Goal: Transaction & Acquisition: Obtain resource

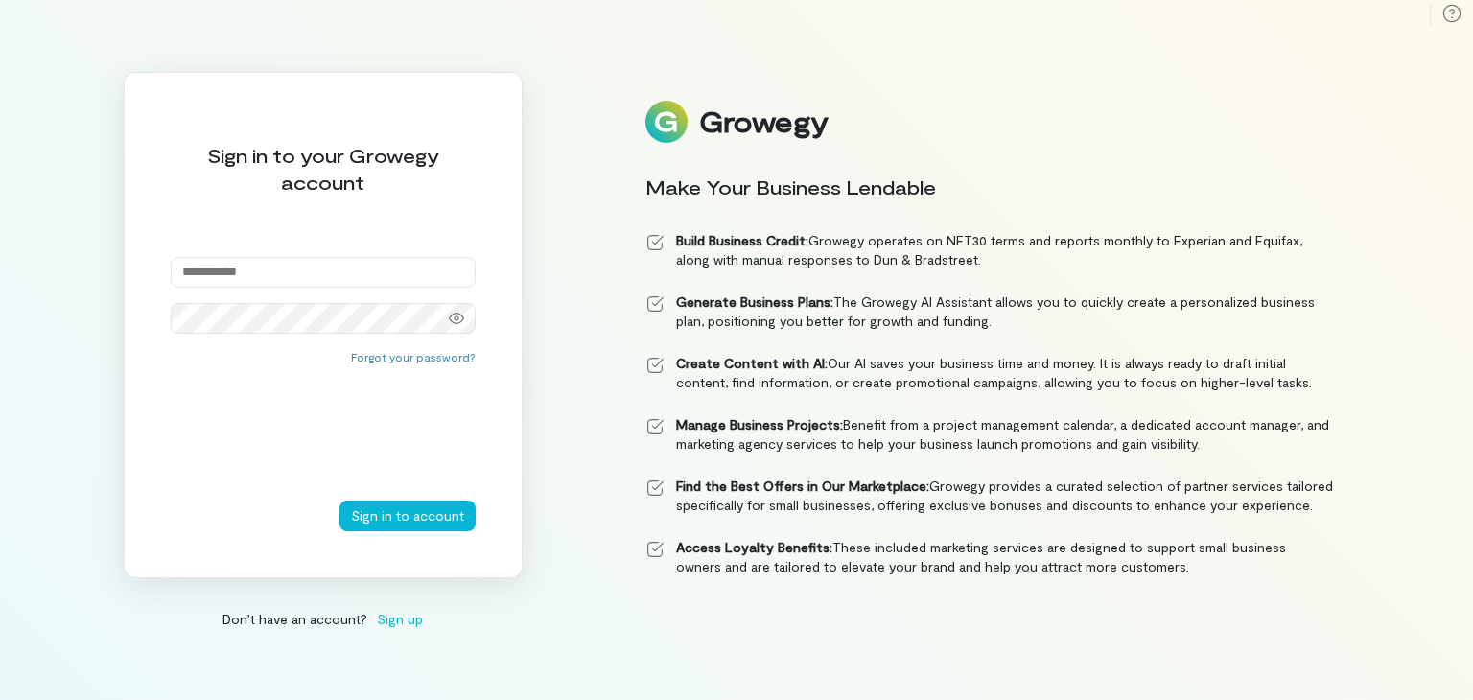
click at [429, 264] on input "email" at bounding box center [323, 272] width 305 height 31
type input "**********"
click at [401, 510] on button "Sign in to account" at bounding box center [407, 516] width 136 height 31
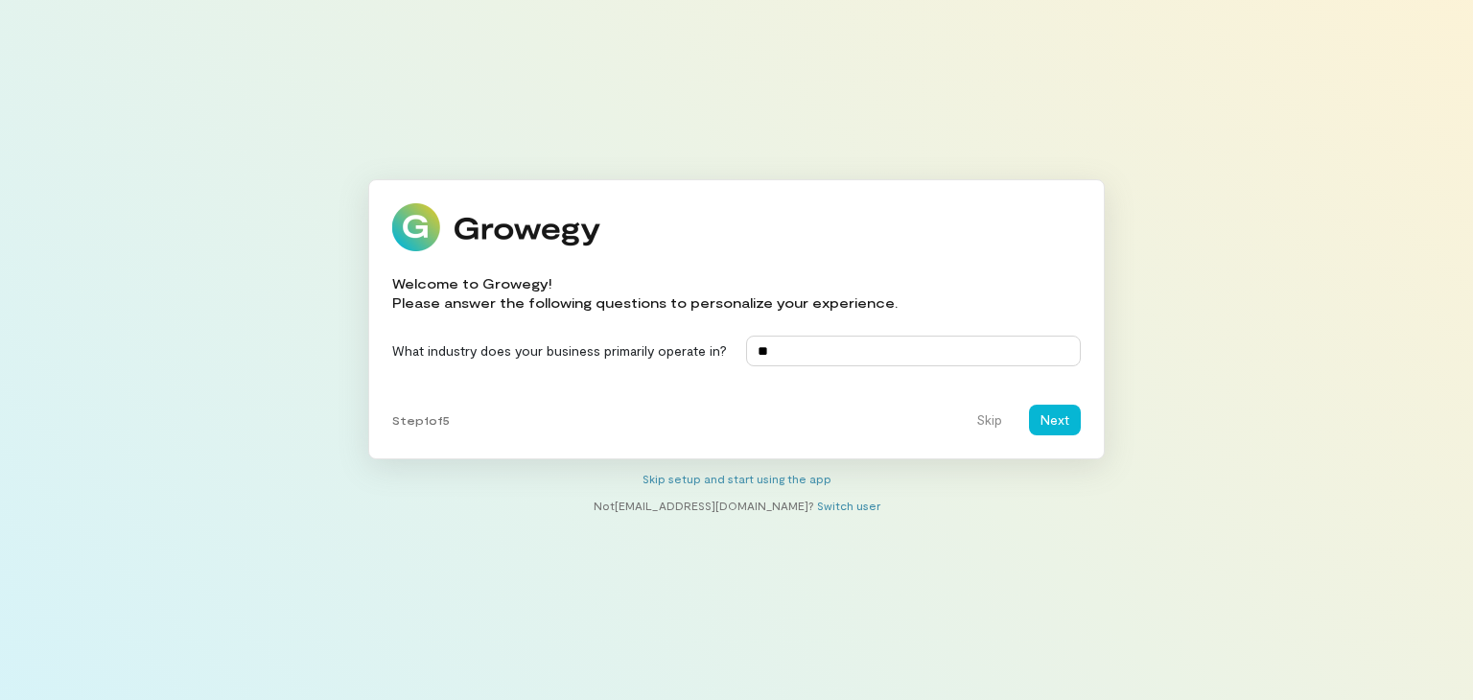
type input "*"
type input "********"
click at [1051, 424] on button "Next" at bounding box center [1055, 420] width 52 height 31
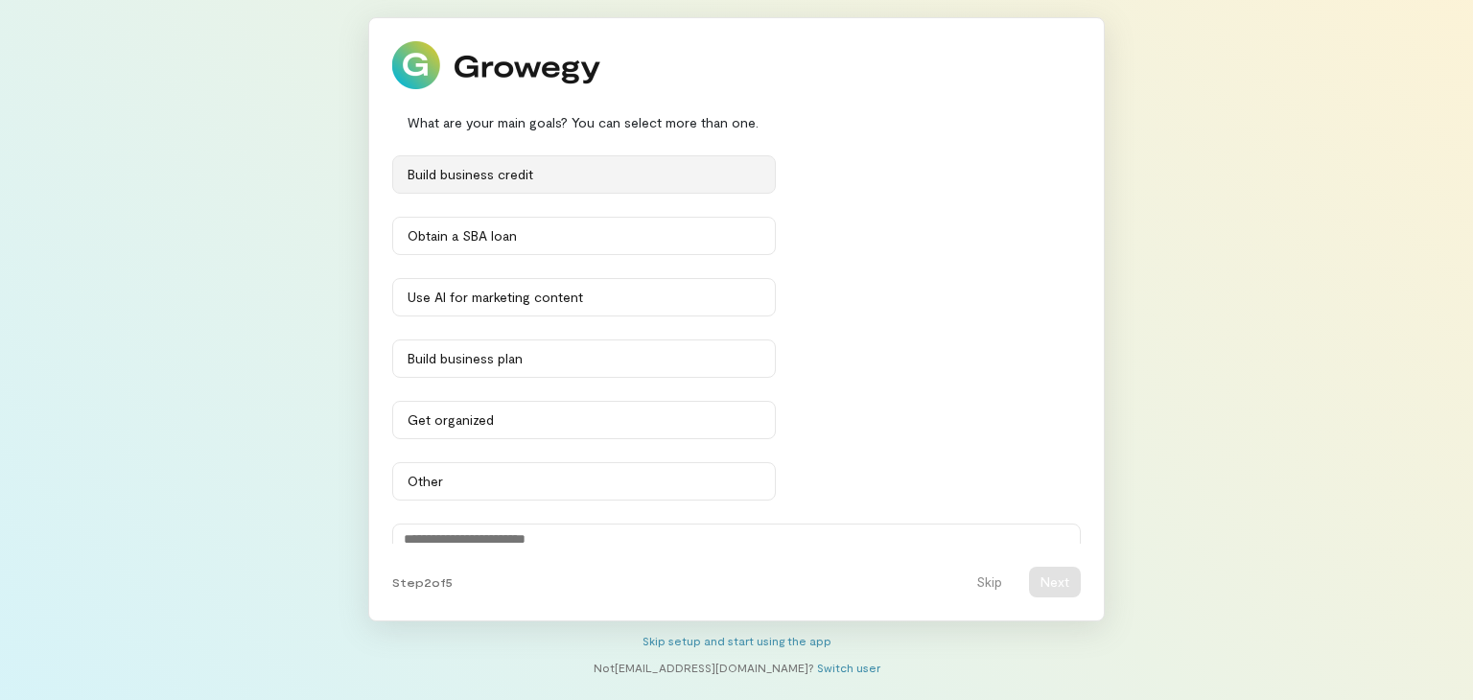
click at [637, 175] on div "Build business credit" at bounding box center [584, 174] width 353 height 19
click at [616, 239] on div "Obtain a SBA loan" at bounding box center [584, 235] width 353 height 19
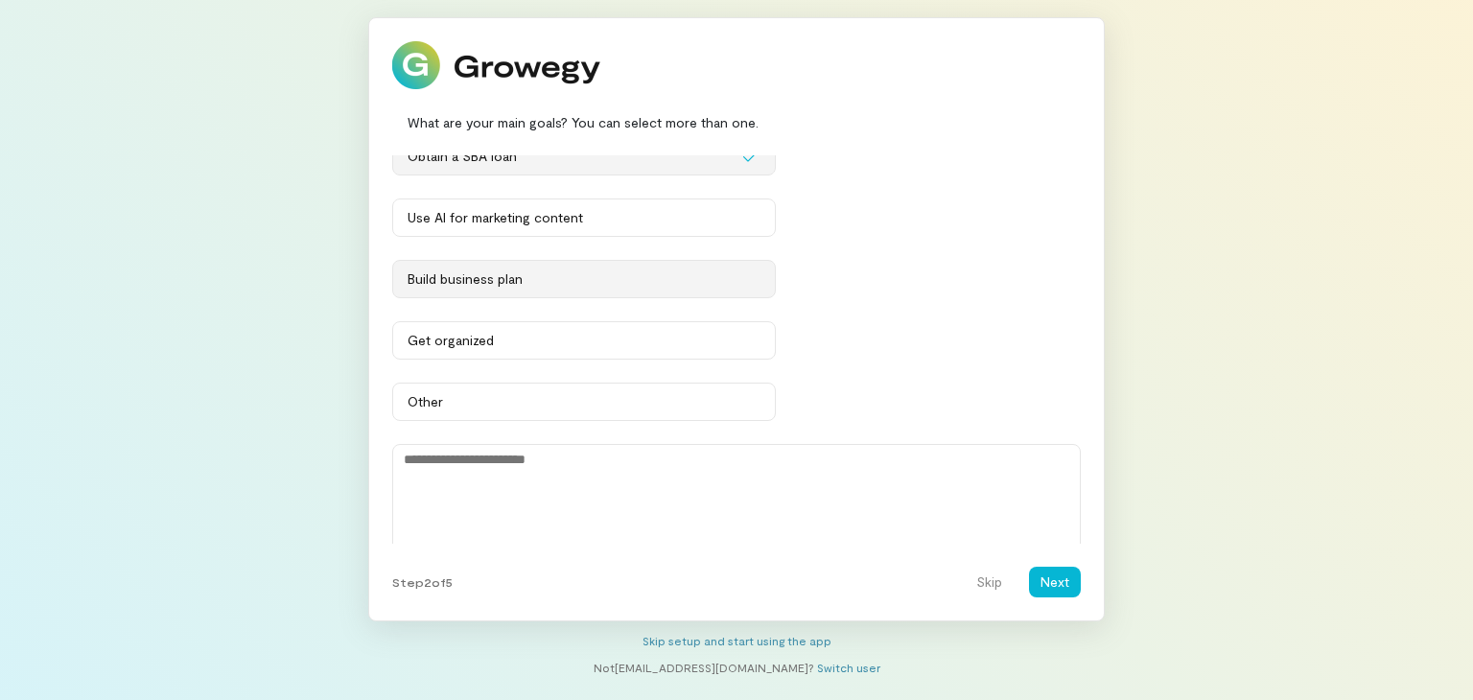
scroll to position [89, 0]
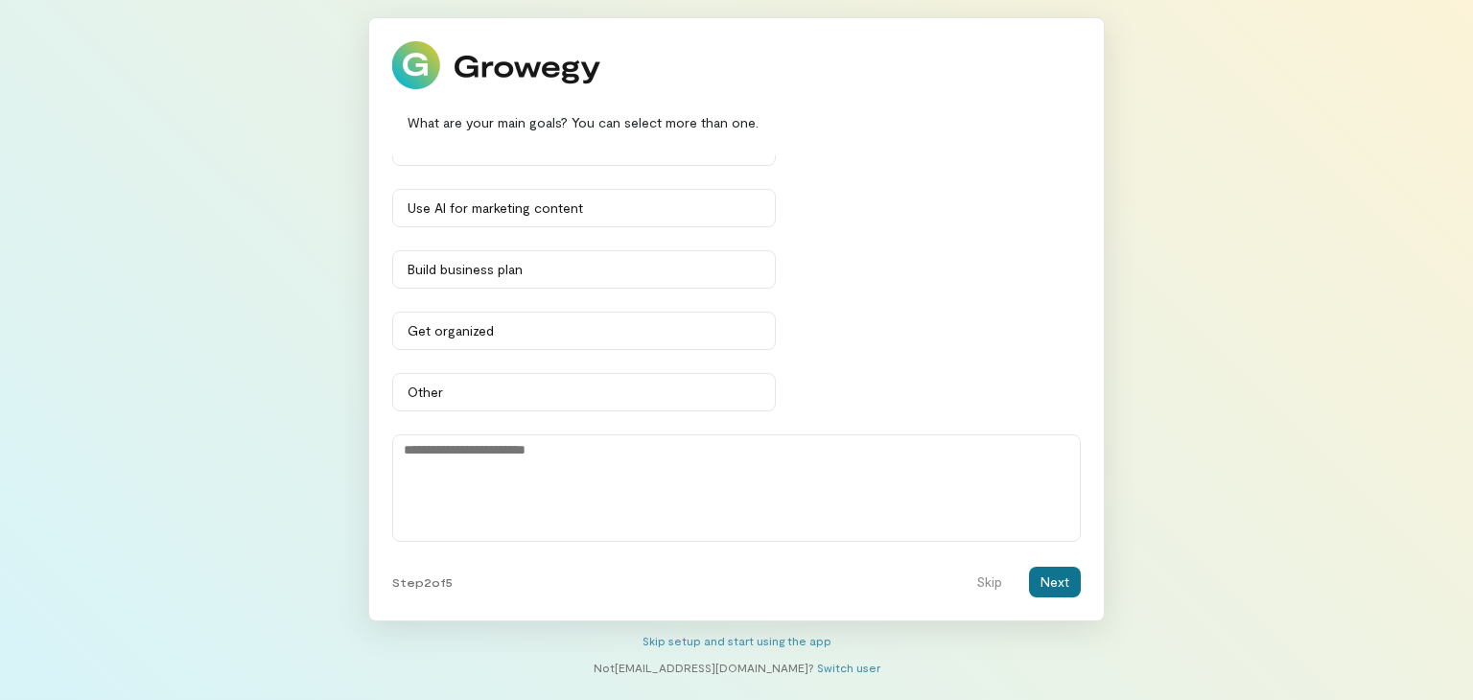
click at [1066, 580] on button "Next" at bounding box center [1055, 582] width 52 height 31
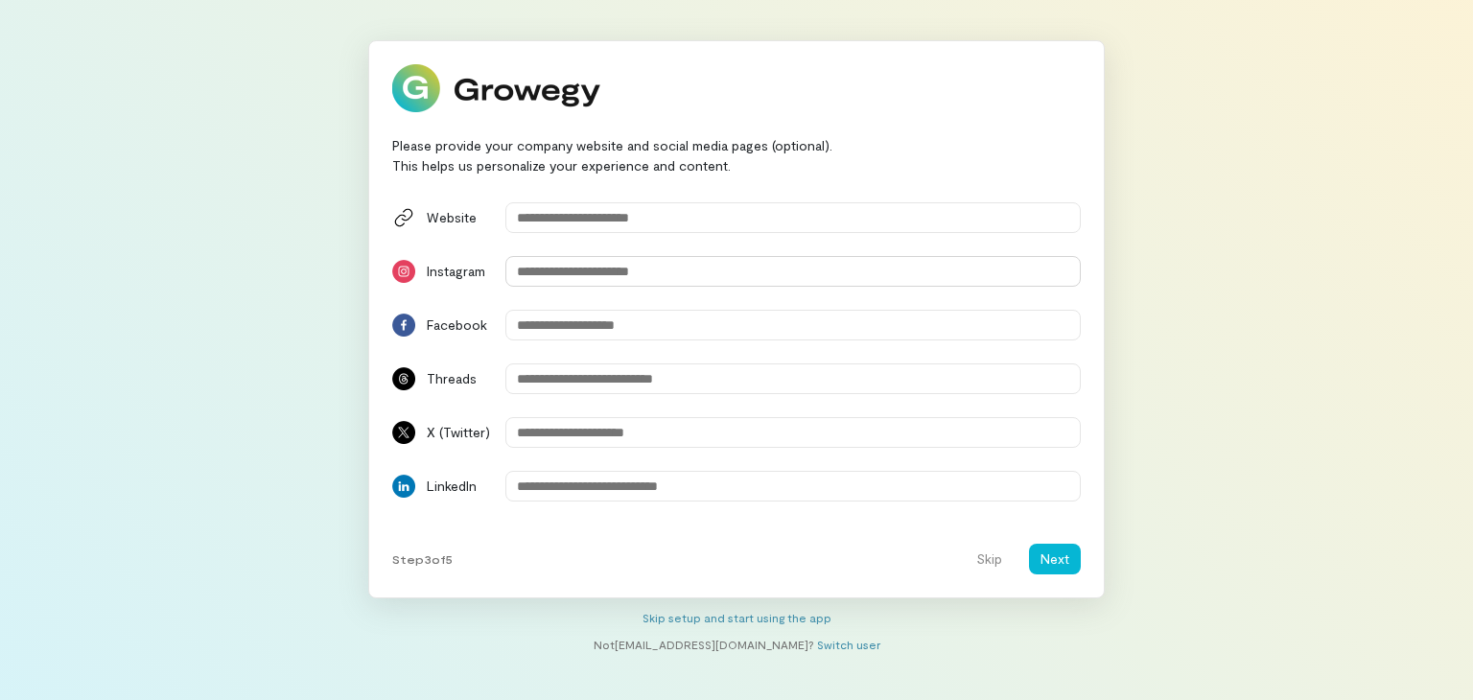
click at [792, 277] on input "Instagram" at bounding box center [792, 271] width 575 height 31
type input "*"
type input "**********"
click at [669, 334] on input "Facebook" at bounding box center [792, 325] width 575 height 31
type input "**********"
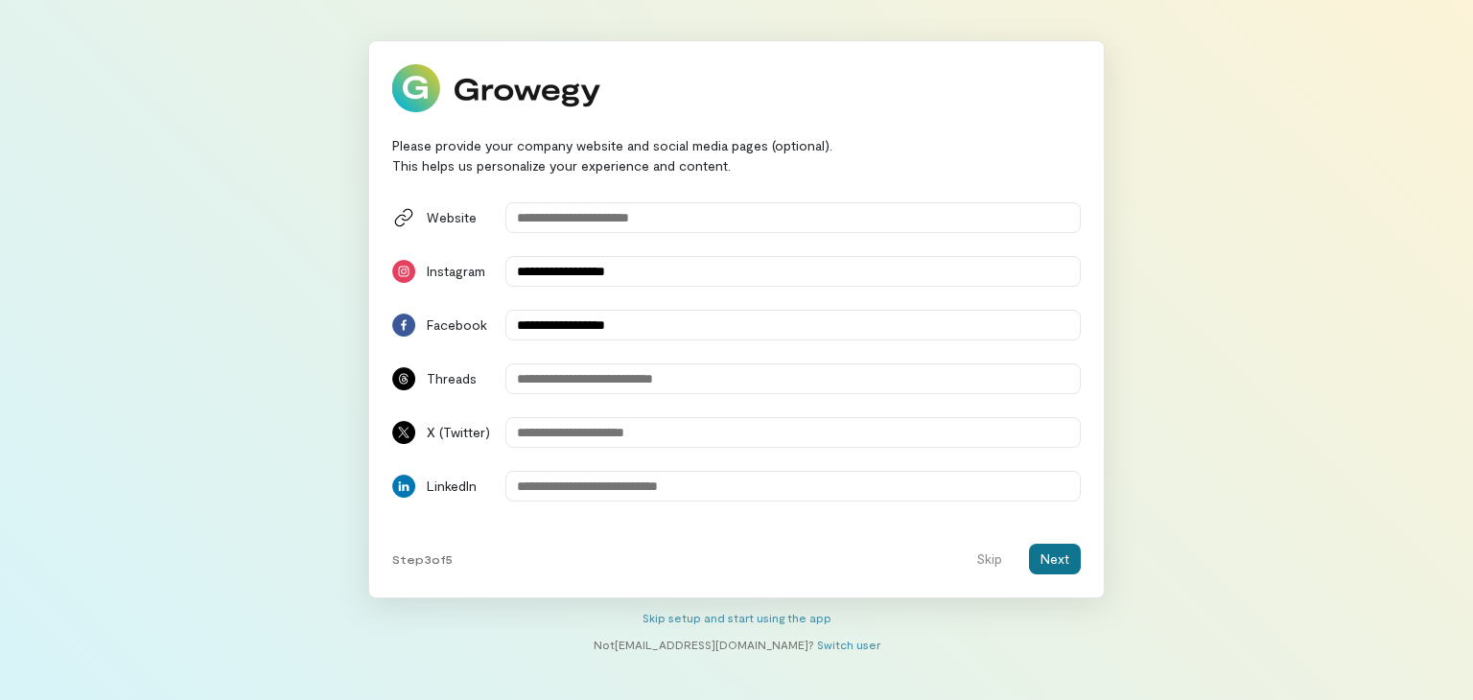
click at [1060, 558] on button "Next" at bounding box center [1055, 559] width 52 height 31
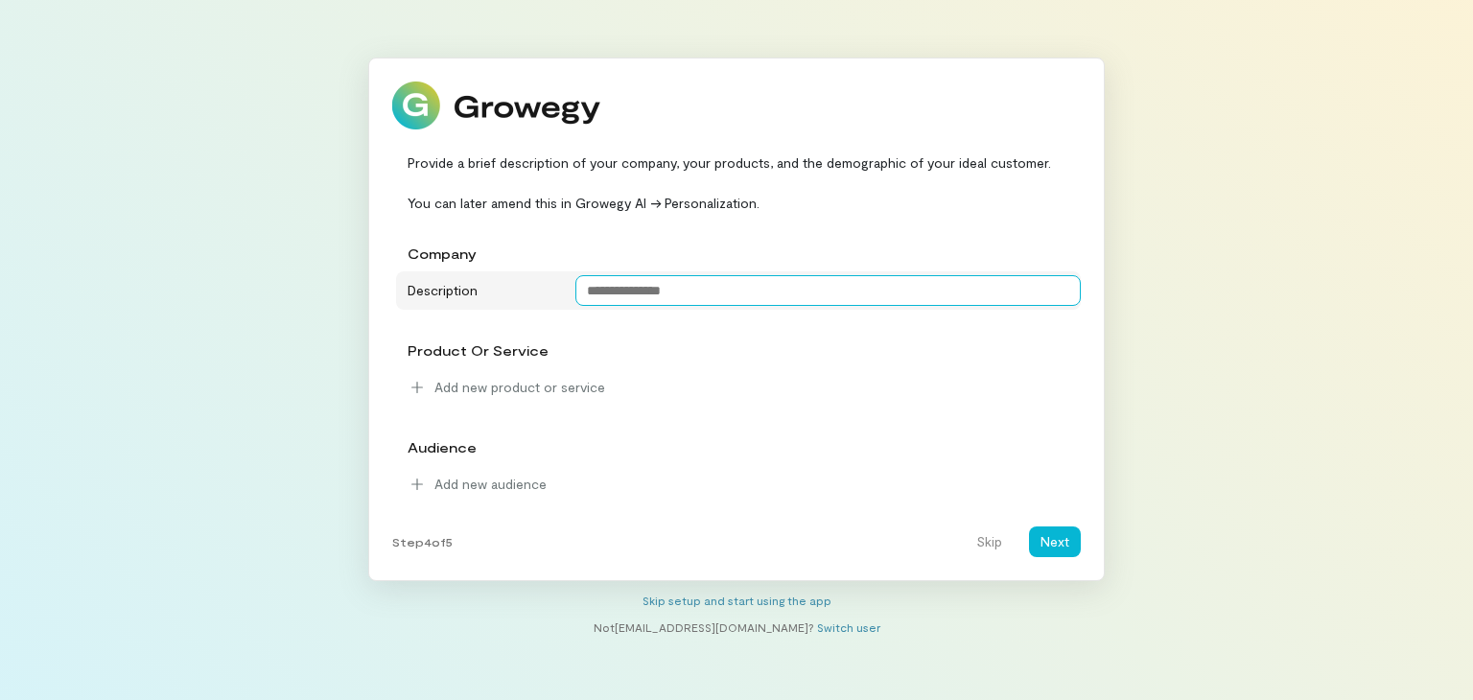
click at [648, 296] on textarea at bounding box center [828, 290] width 506 height 31
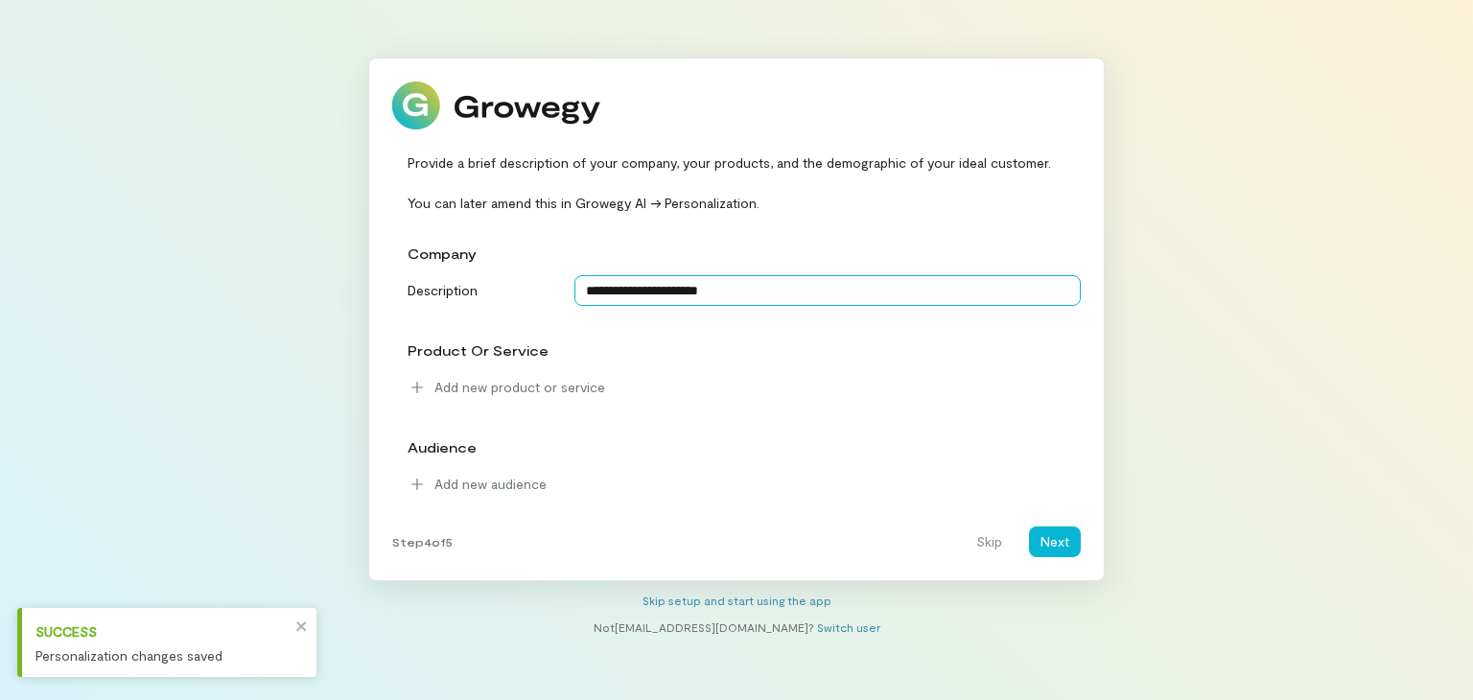
drag, startPoint x: 769, startPoint y: 290, endPoint x: 452, endPoint y: 319, distance: 318.8
click at [452, 319] on div "**********" at bounding box center [736, 370] width 688 height 268
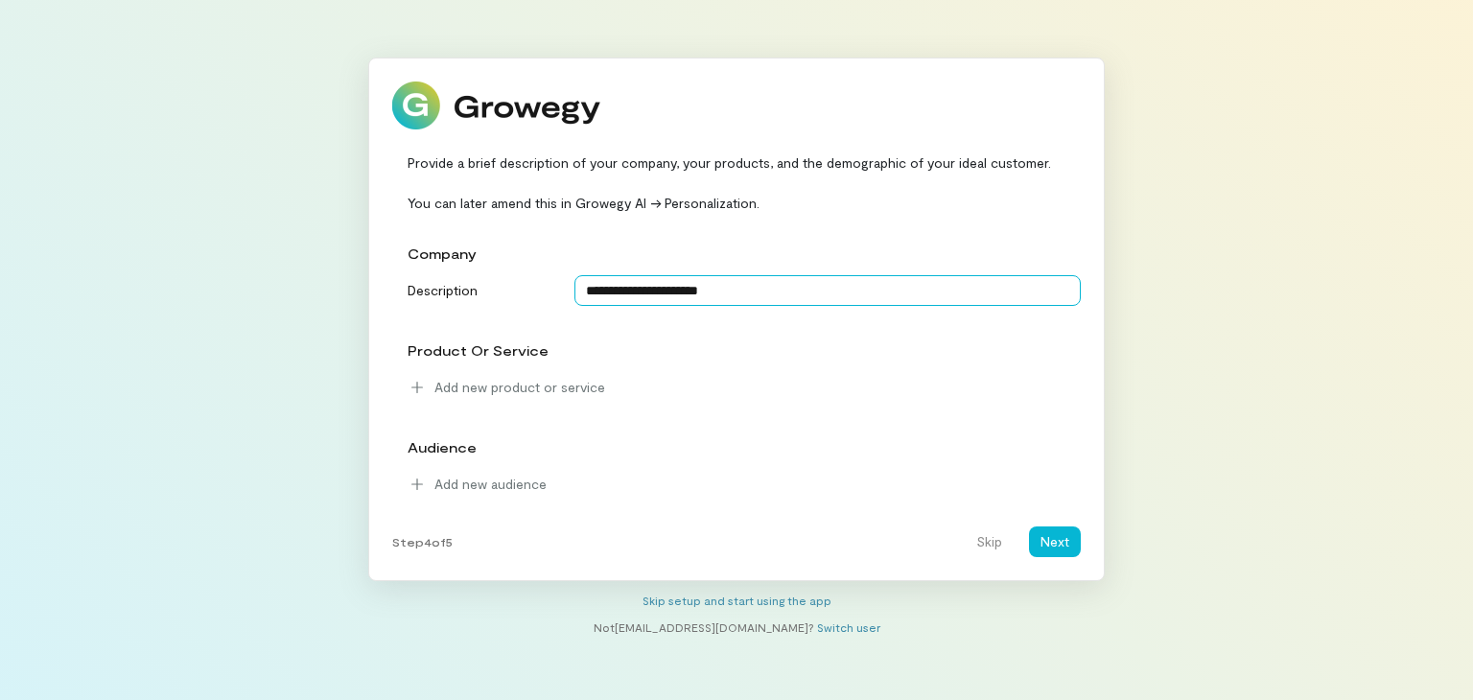
paste textarea "**********"
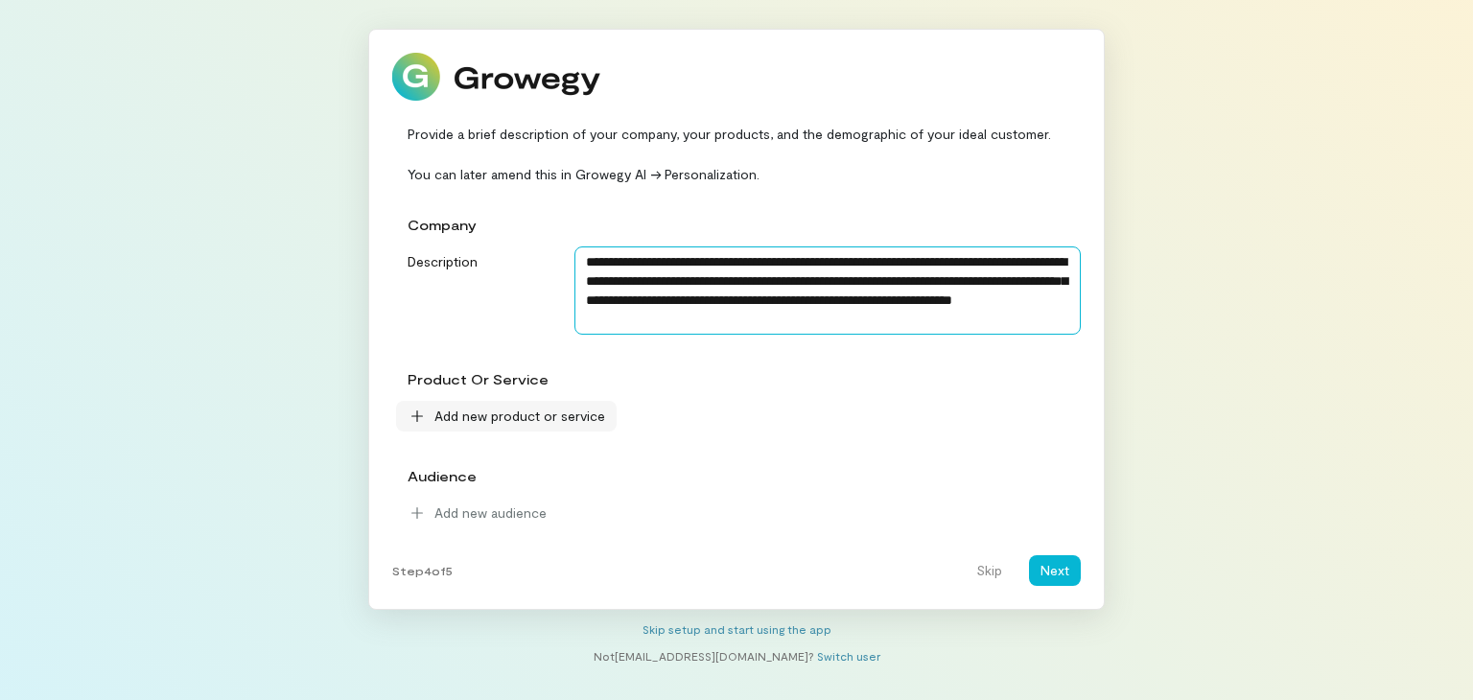
type textarea "**********"
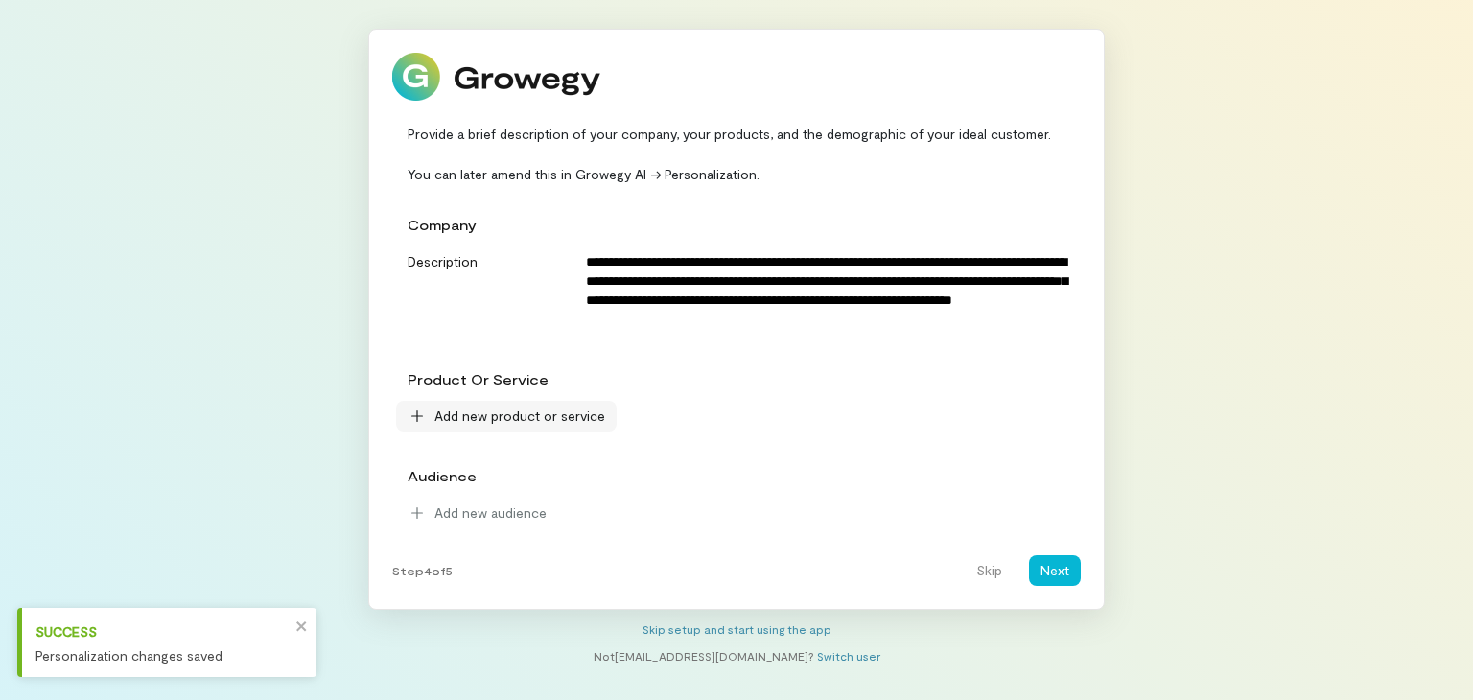
click at [518, 425] on span "Add new product or service" at bounding box center [519, 416] width 171 height 19
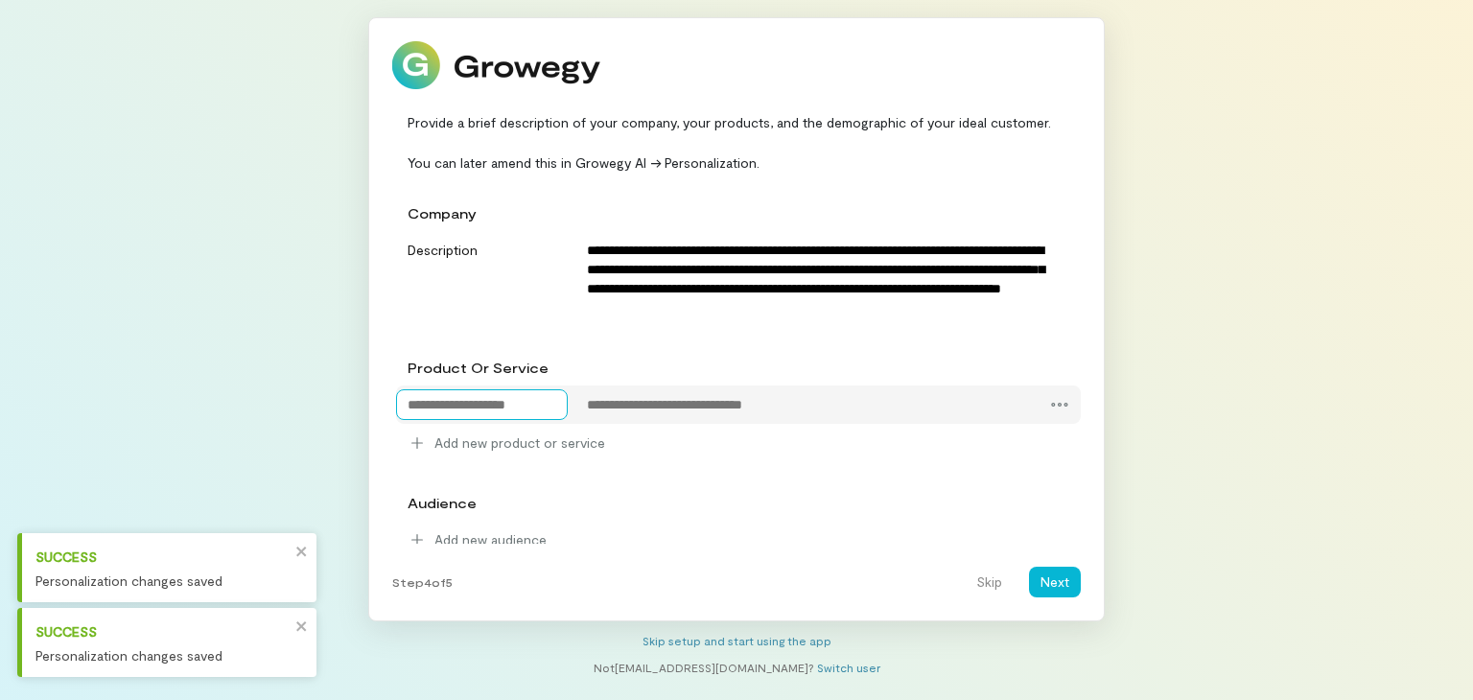
click at [511, 401] on textarea at bounding box center [482, 404] width 172 height 31
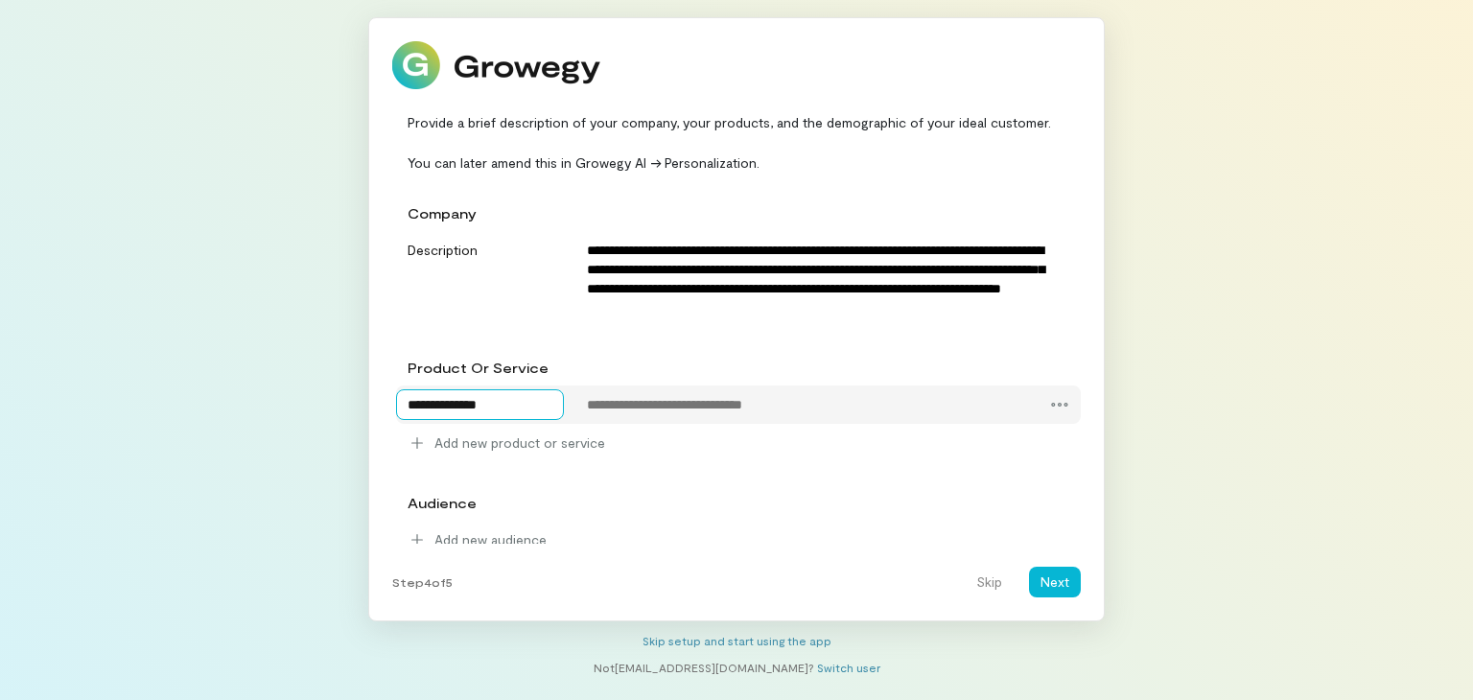
type textarea "**********"
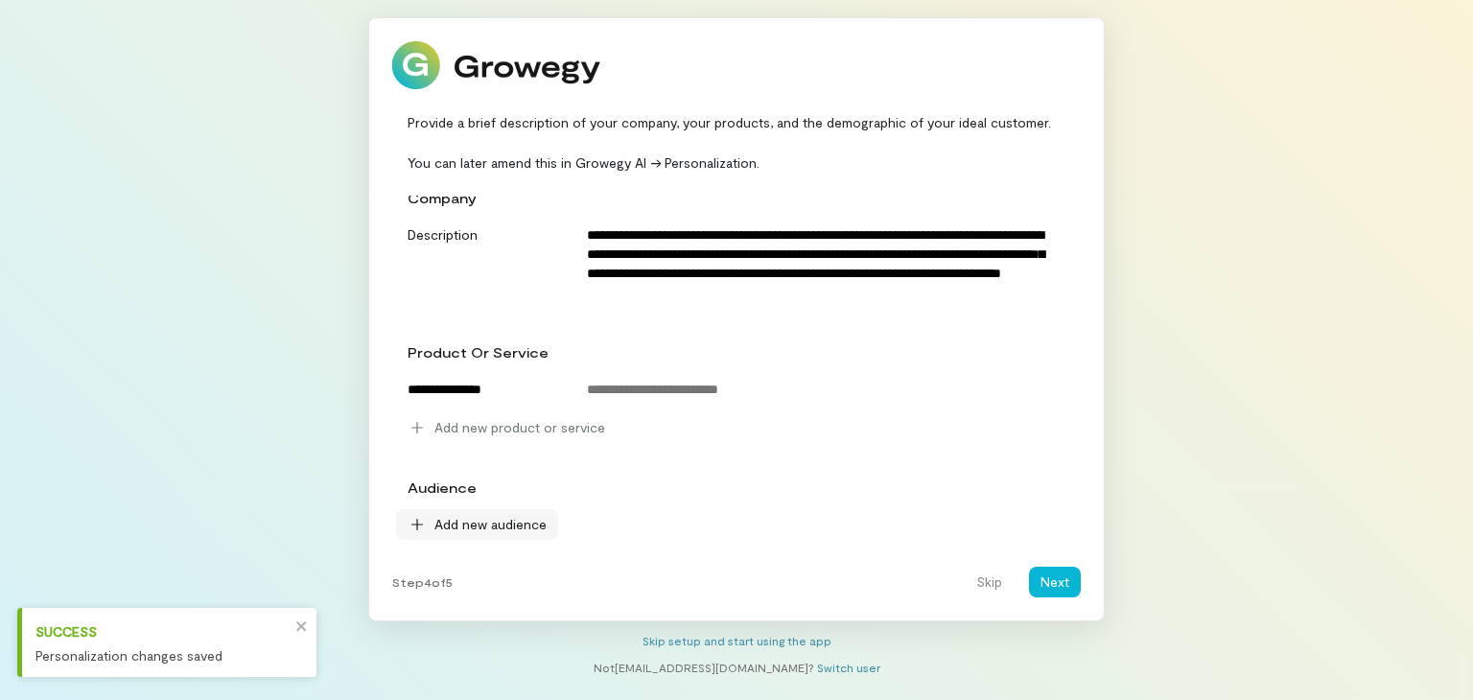
click at [431, 533] on div "Add new audience" at bounding box center [477, 524] width 139 height 19
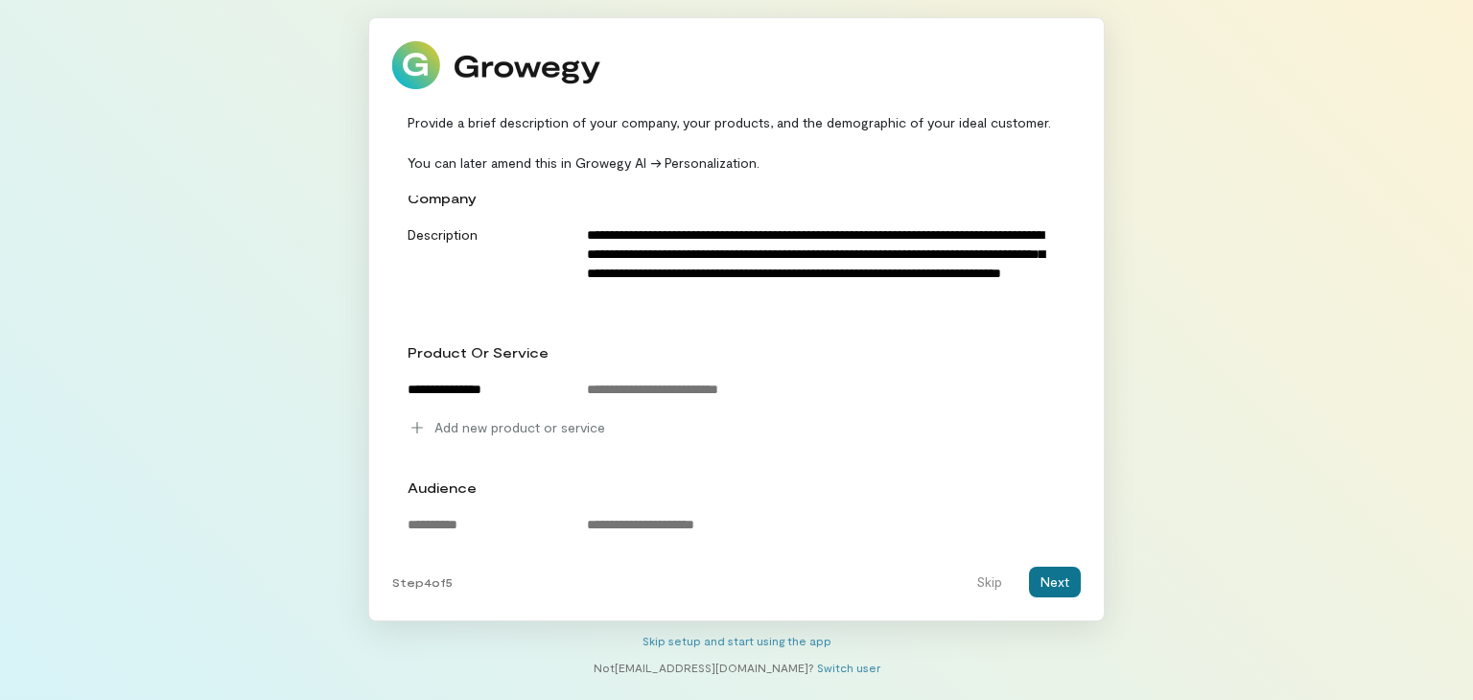
click at [1055, 584] on button "Next" at bounding box center [1055, 582] width 52 height 31
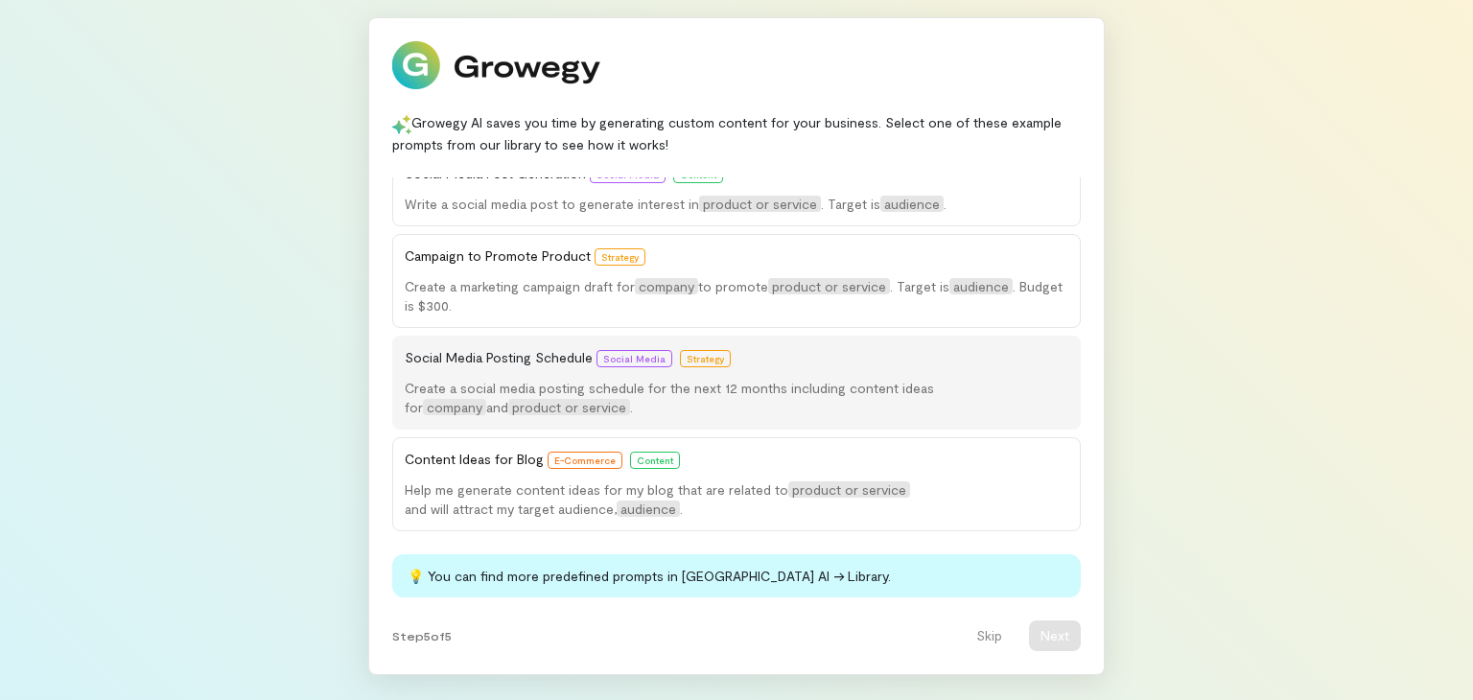
scroll to position [0, 0]
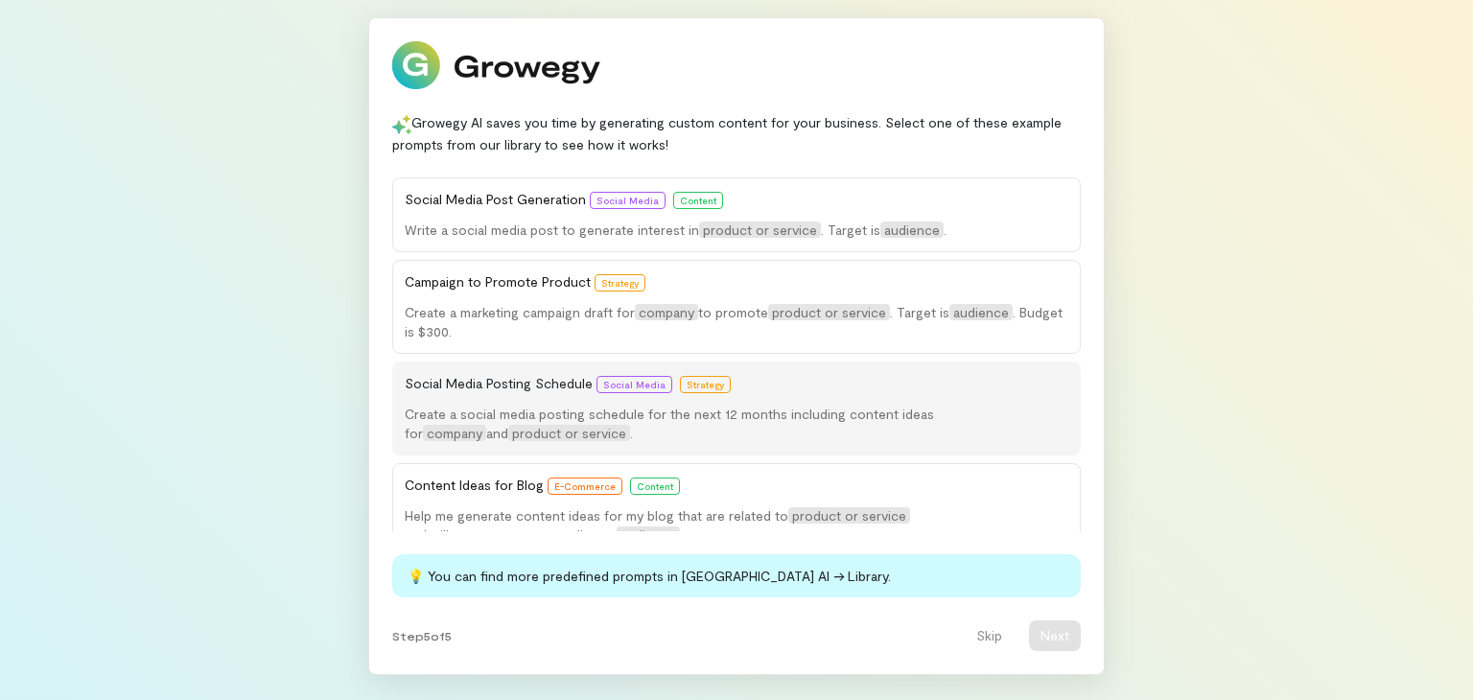
click at [739, 382] on div "Social Media Posting Schedule Social Media Strategy" at bounding box center [737, 383] width 664 height 19
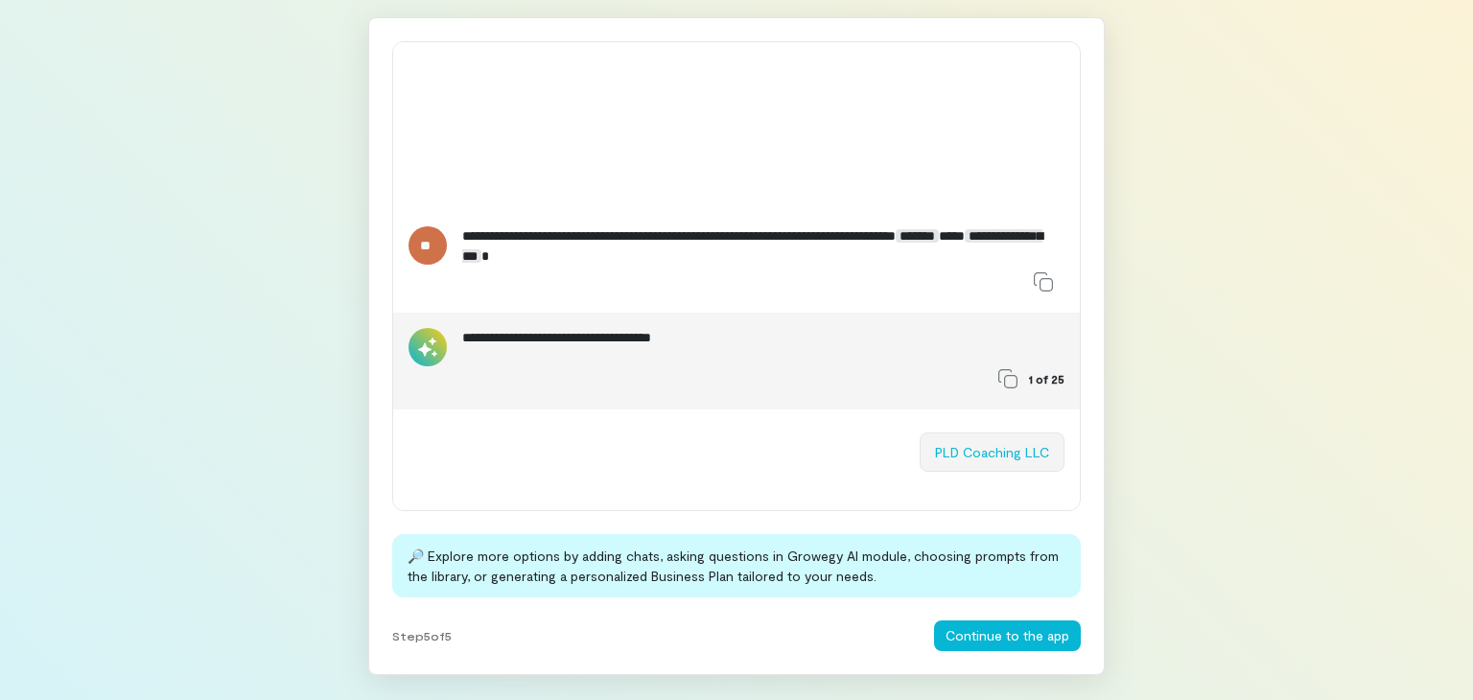
click at [987, 454] on button "PLD Coaching LLC" at bounding box center [992, 451] width 145 height 39
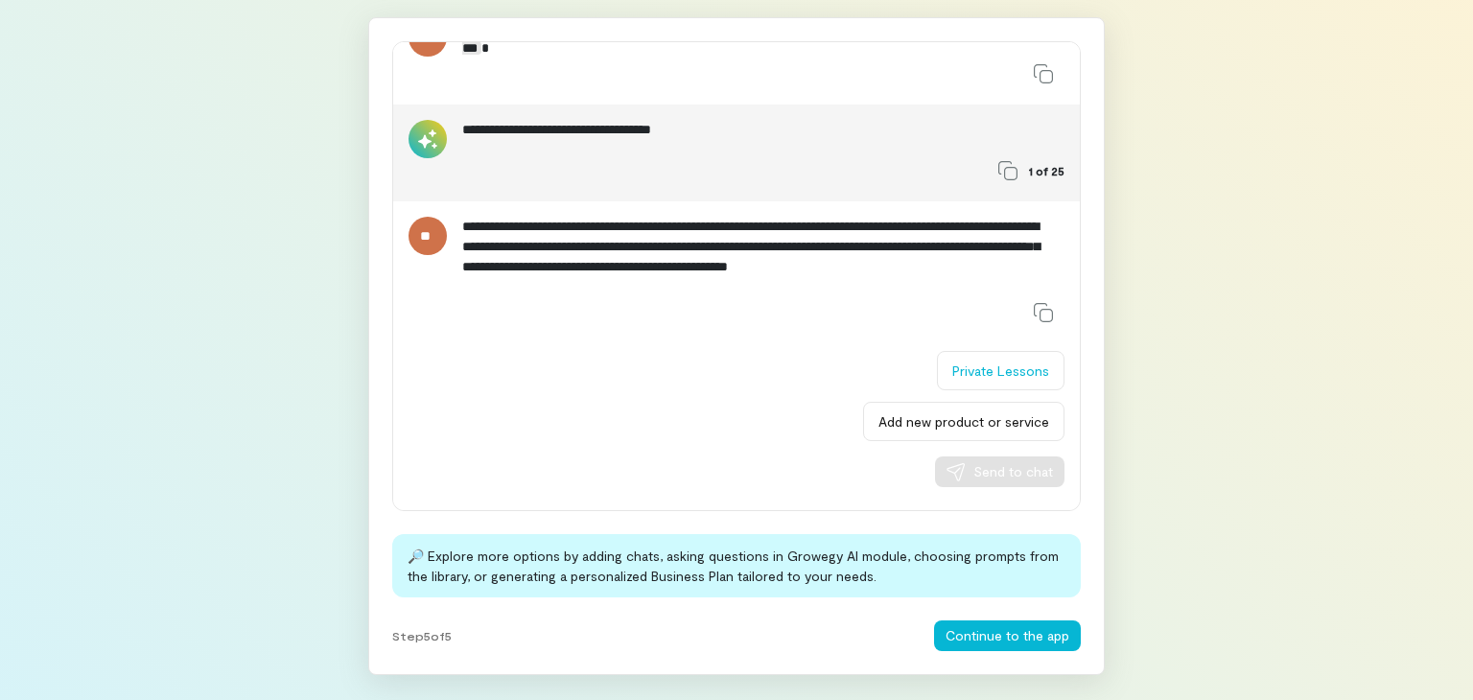
scroll to position [151, 0]
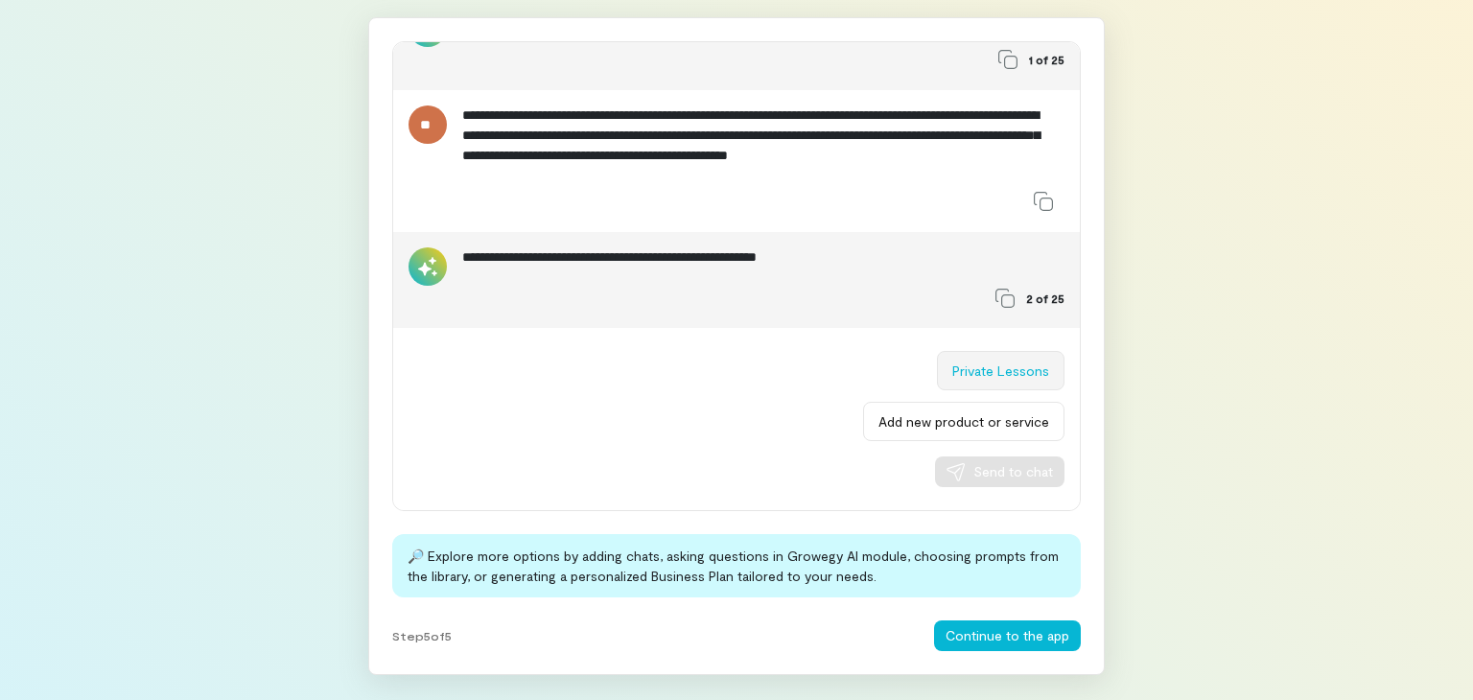
click at [1001, 387] on button "Private Lessons" at bounding box center [1001, 370] width 128 height 39
click at [1016, 466] on span "Send to chat" at bounding box center [1013, 471] width 80 height 19
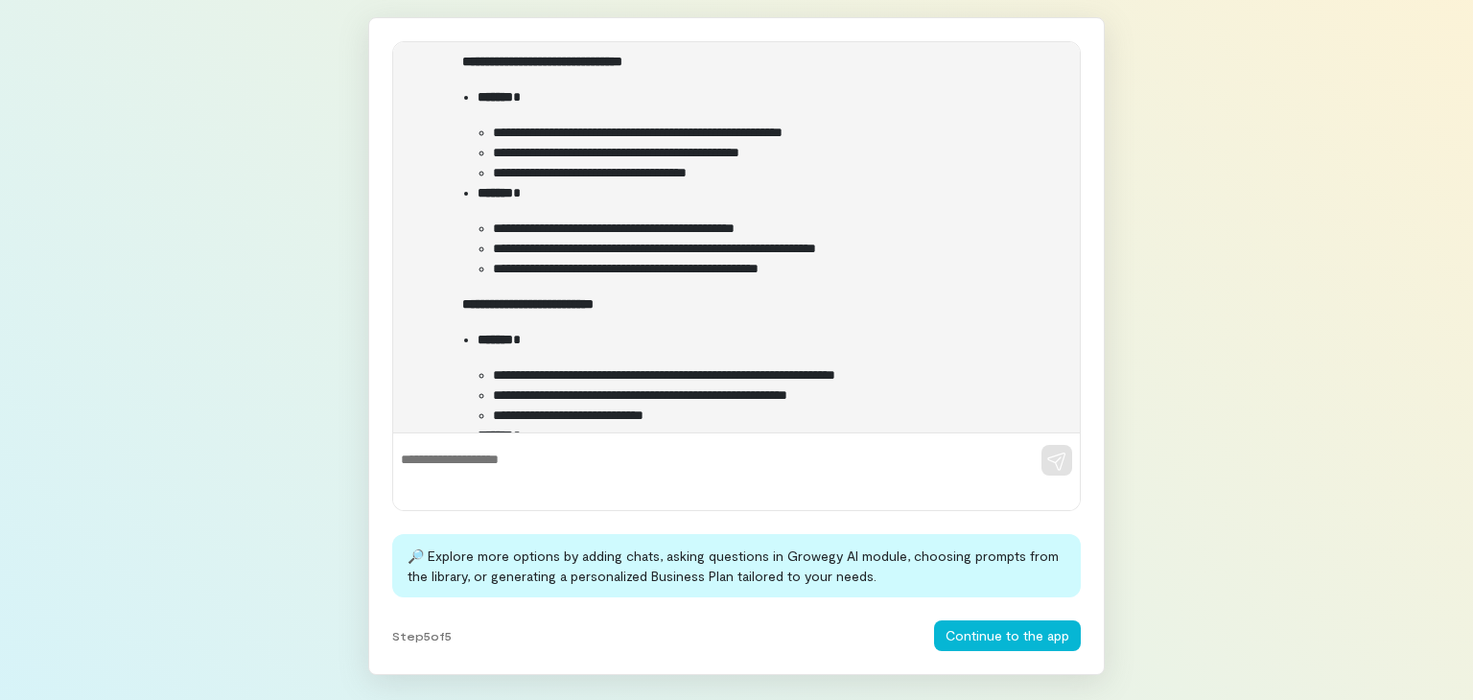
scroll to position [4019, 0]
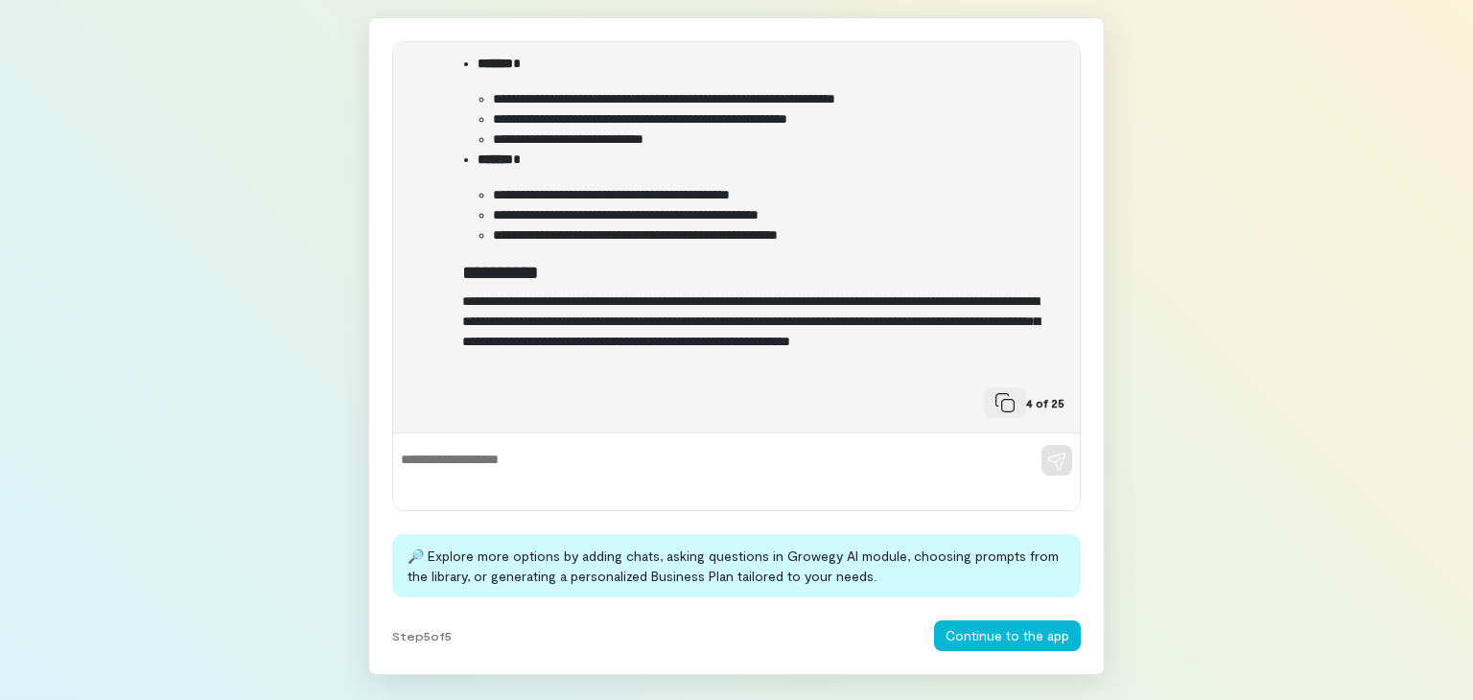
click at [995, 397] on icon at bounding box center [1004, 402] width 19 height 19
click at [1045, 633] on button "Continue to the app" at bounding box center [1007, 635] width 147 height 31
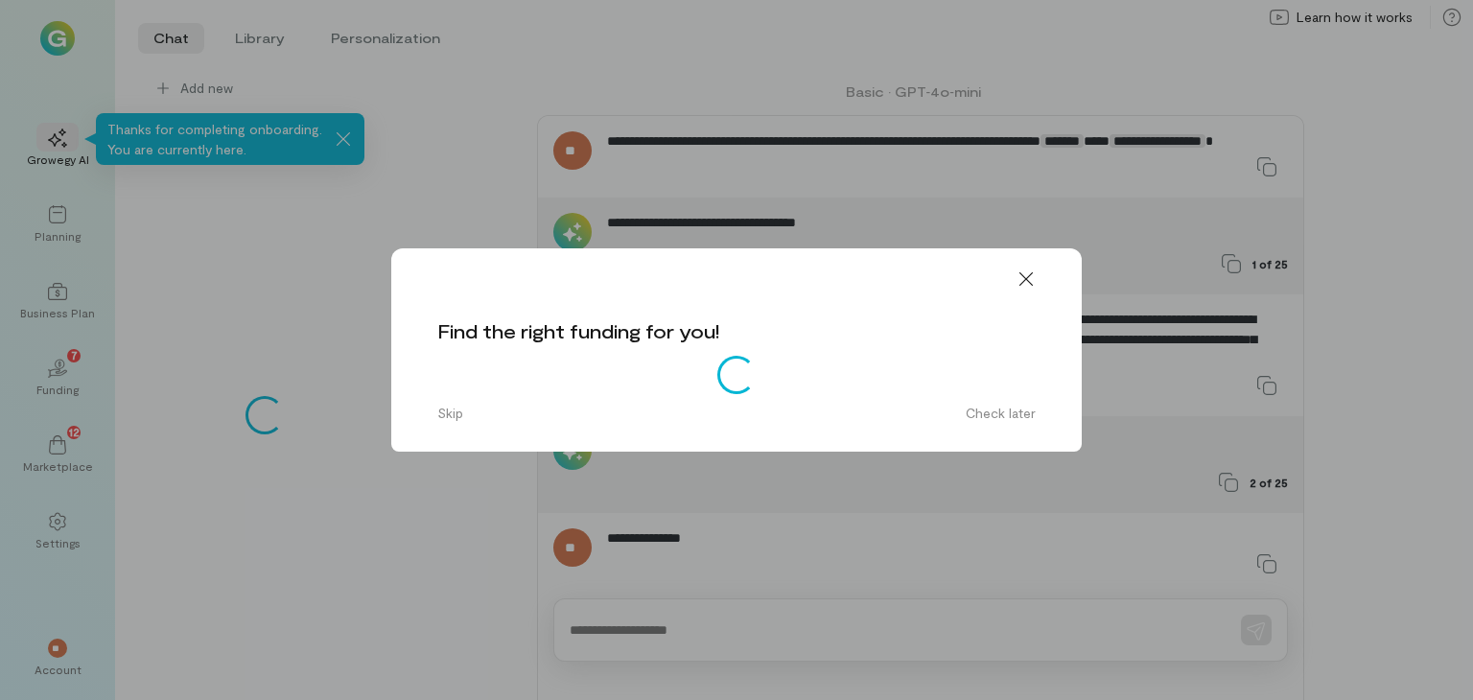
scroll to position [736, 0]
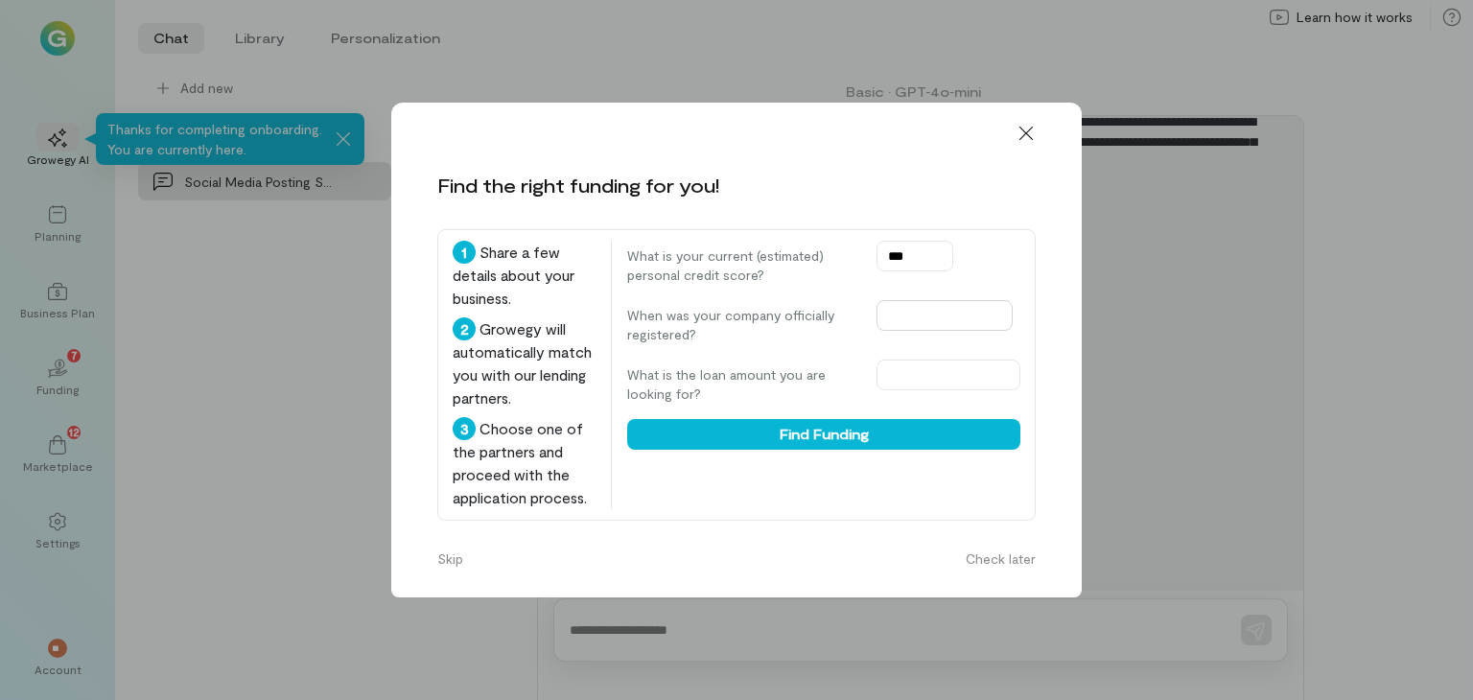
type input "***"
click at [946, 301] on input "text" at bounding box center [944, 315] width 136 height 31
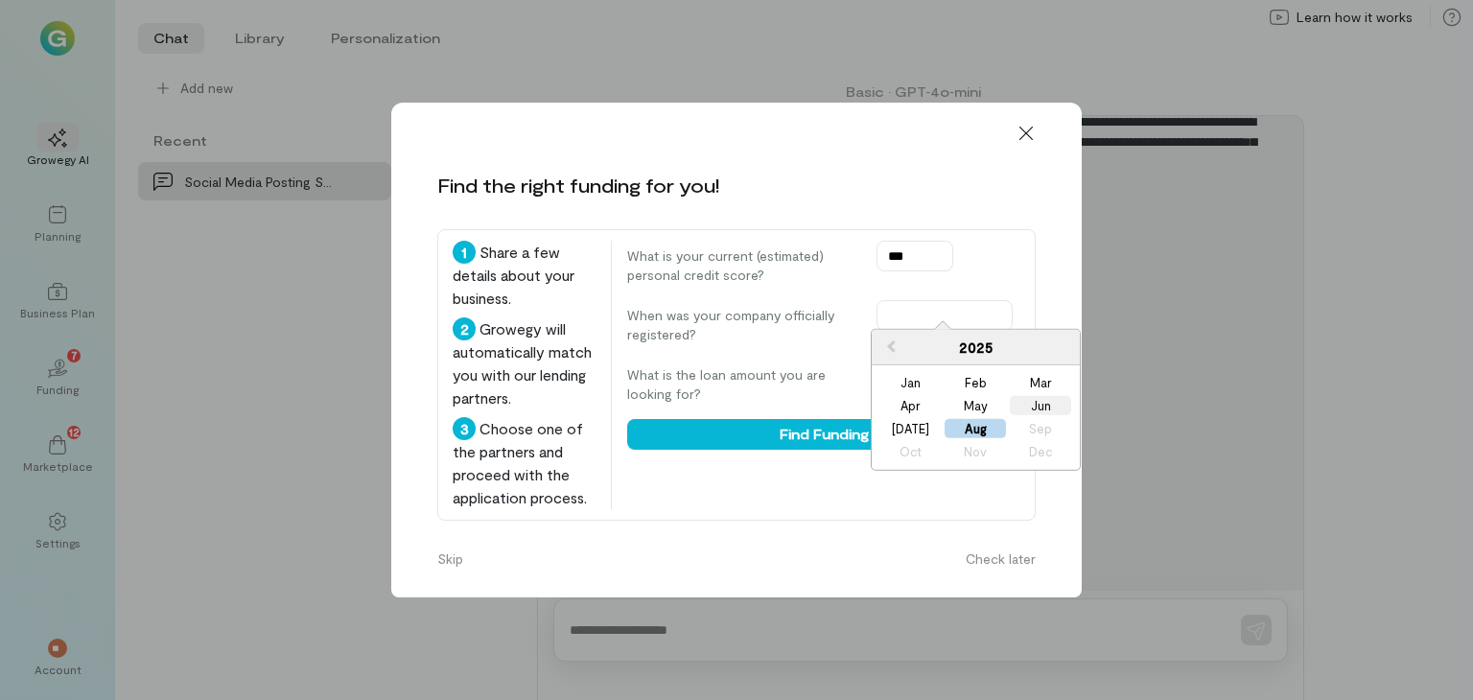
click at [1032, 404] on div "Jun" at bounding box center [1040, 405] width 61 height 19
type input "*********"
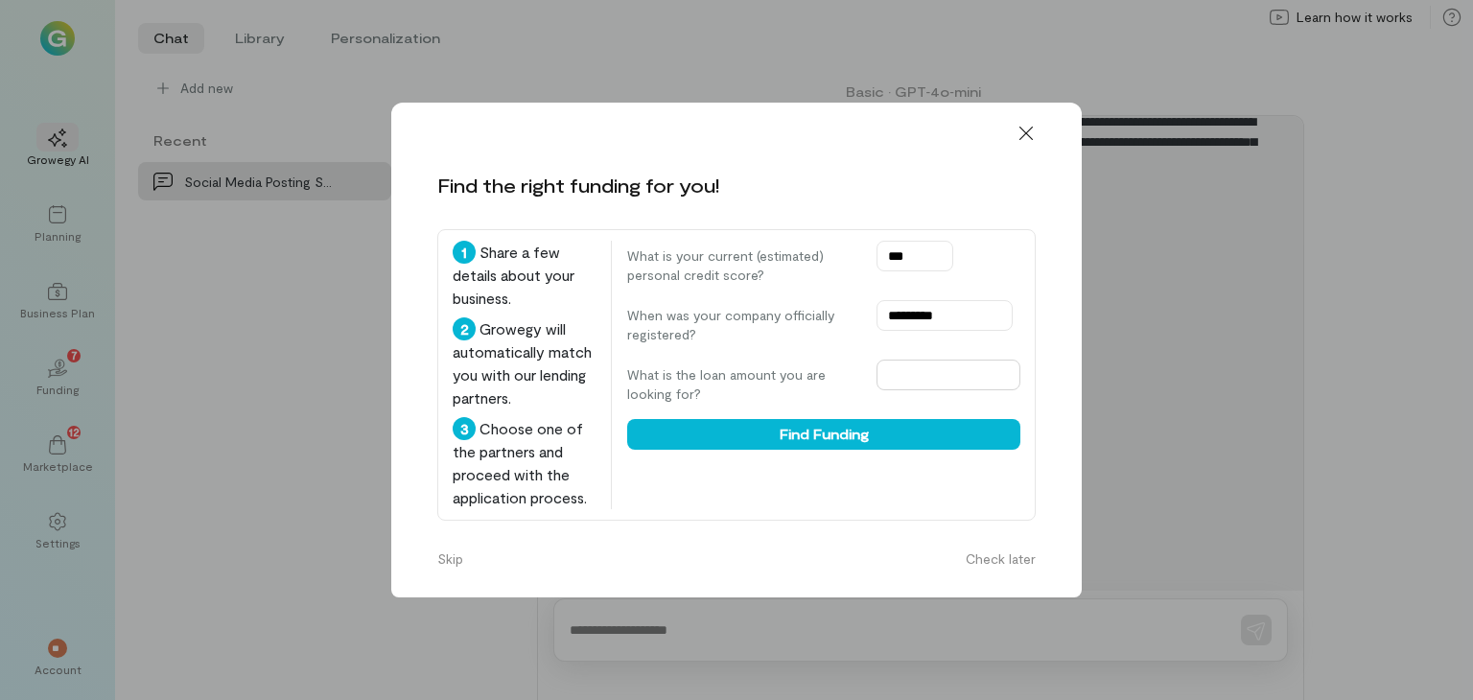
click at [944, 374] on input "text" at bounding box center [948, 375] width 144 height 31
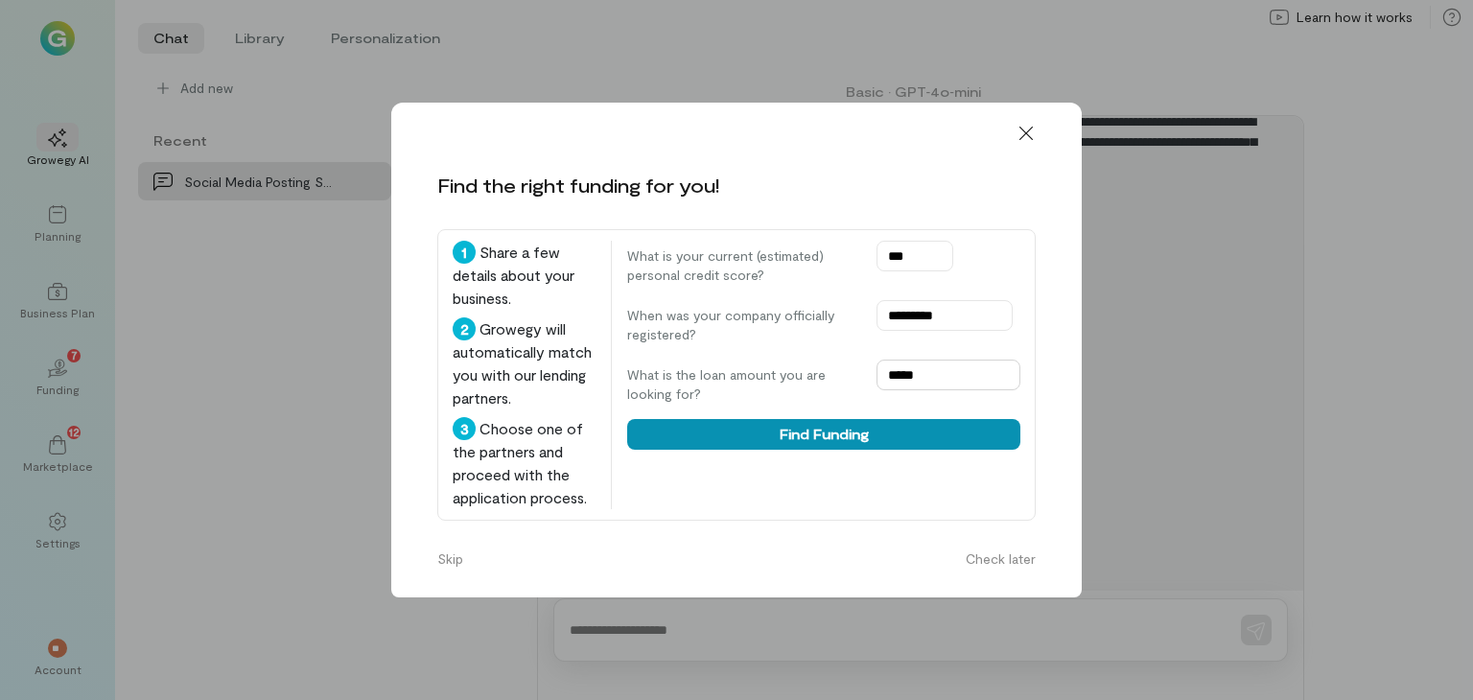
type input "*****"
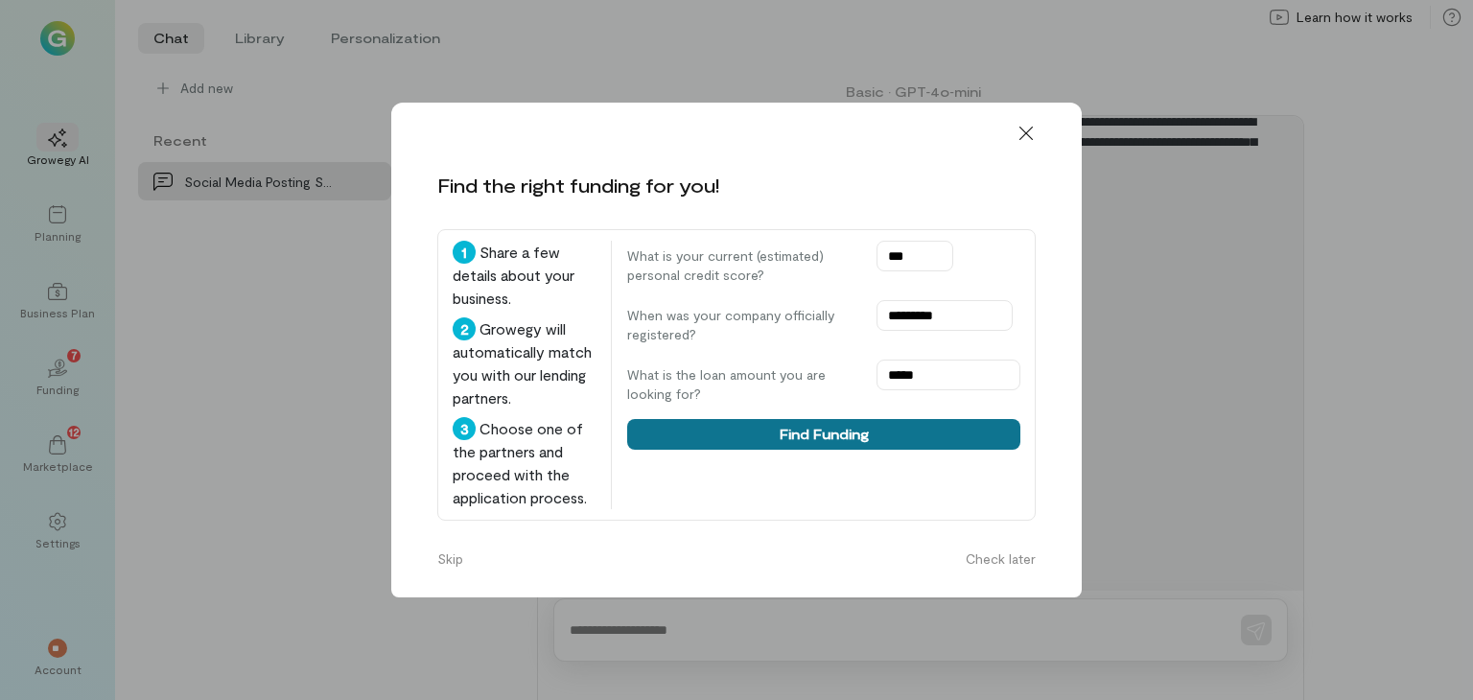
click at [874, 419] on button "Find Funding" at bounding box center [823, 434] width 393 height 31
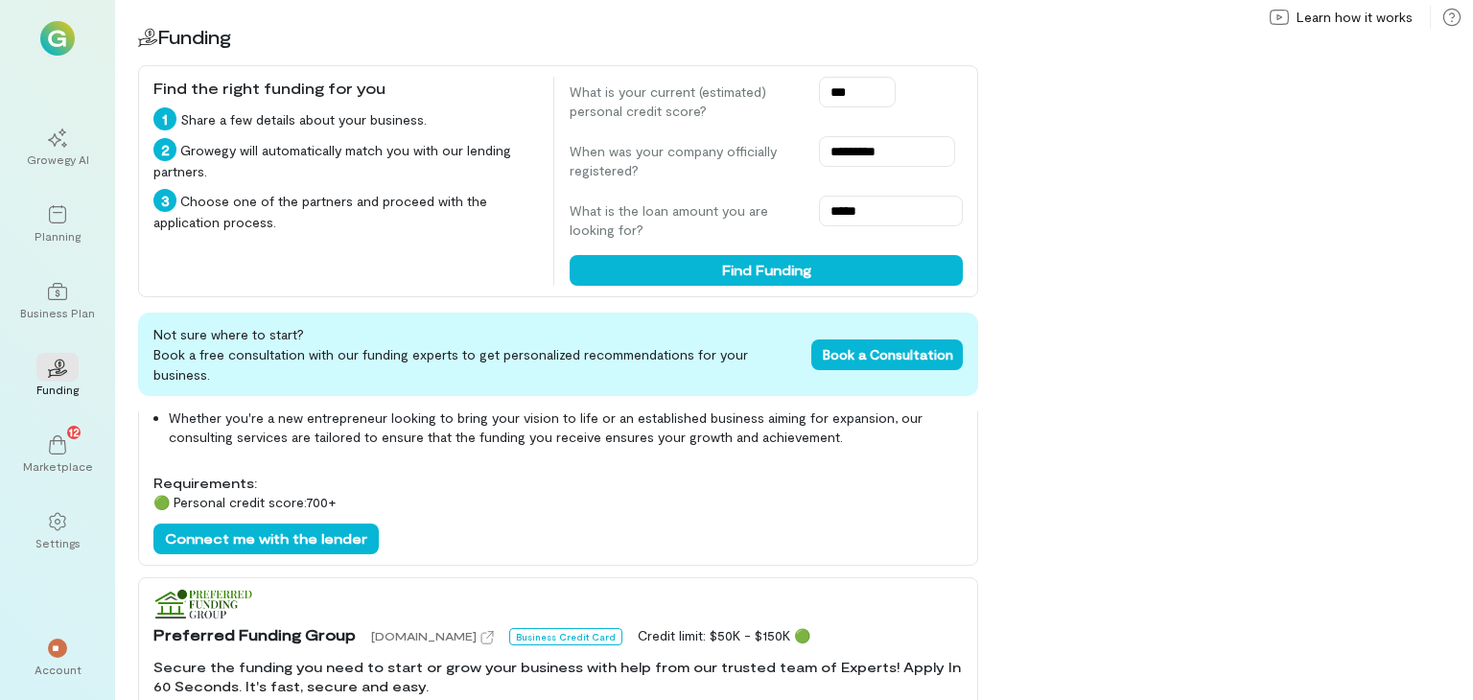
scroll to position [203, 0]
click at [301, 527] on button "Connect me with the lender" at bounding box center [265, 538] width 225 height 31
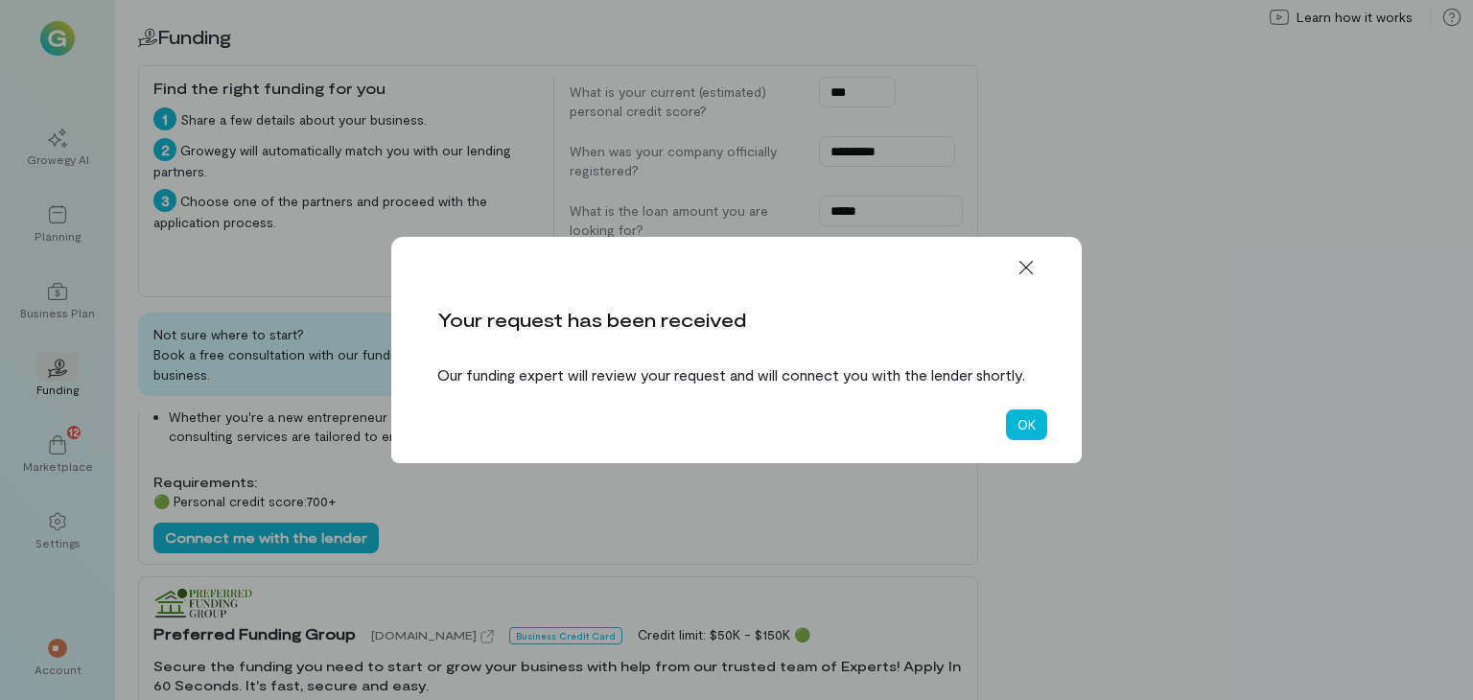
click at [1051, 446] on div "OK" at bounding box center [736, 424] width 690 height 77
click at [1036, 440] on button "OK" at bounding box center [1026, 424] width 41 height 31
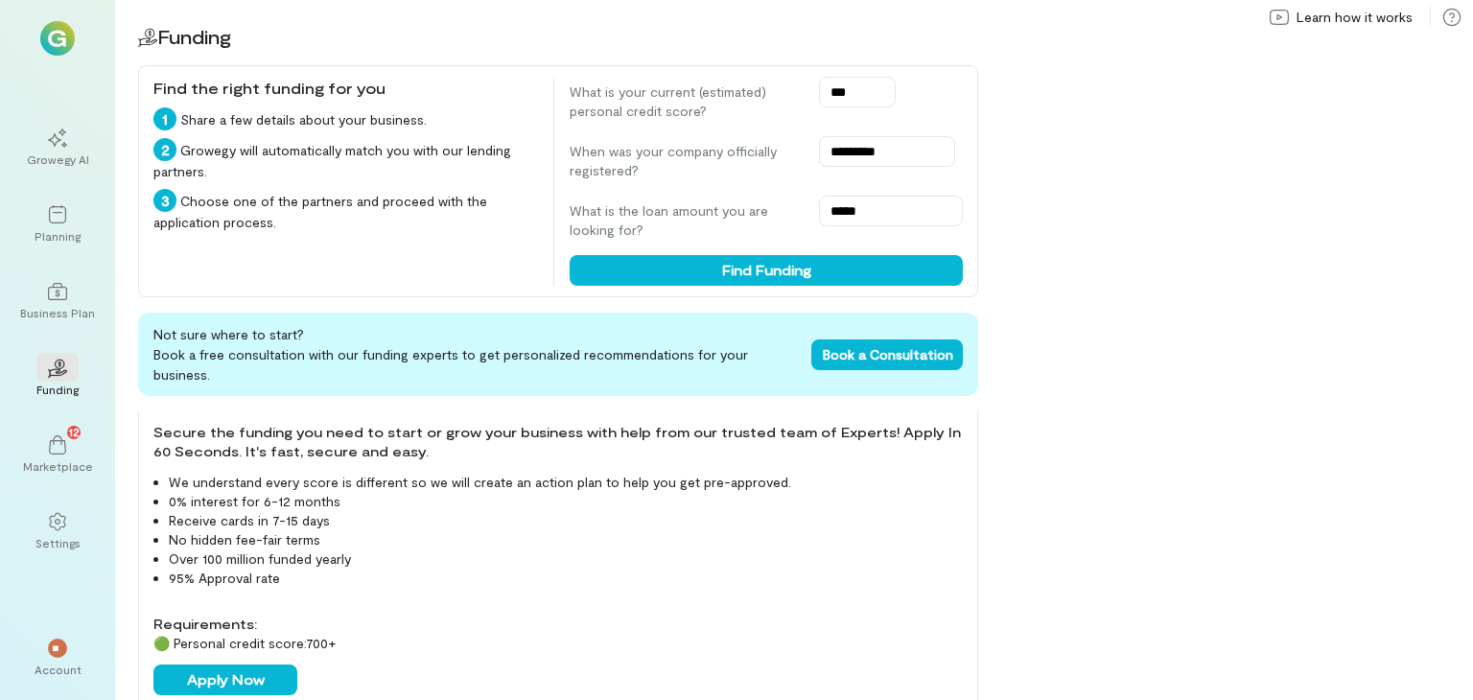
scroll to position [437, 0]
click at [257, 664] on button "Apply Now" at bounding box center [225, 679] width 144 height 31
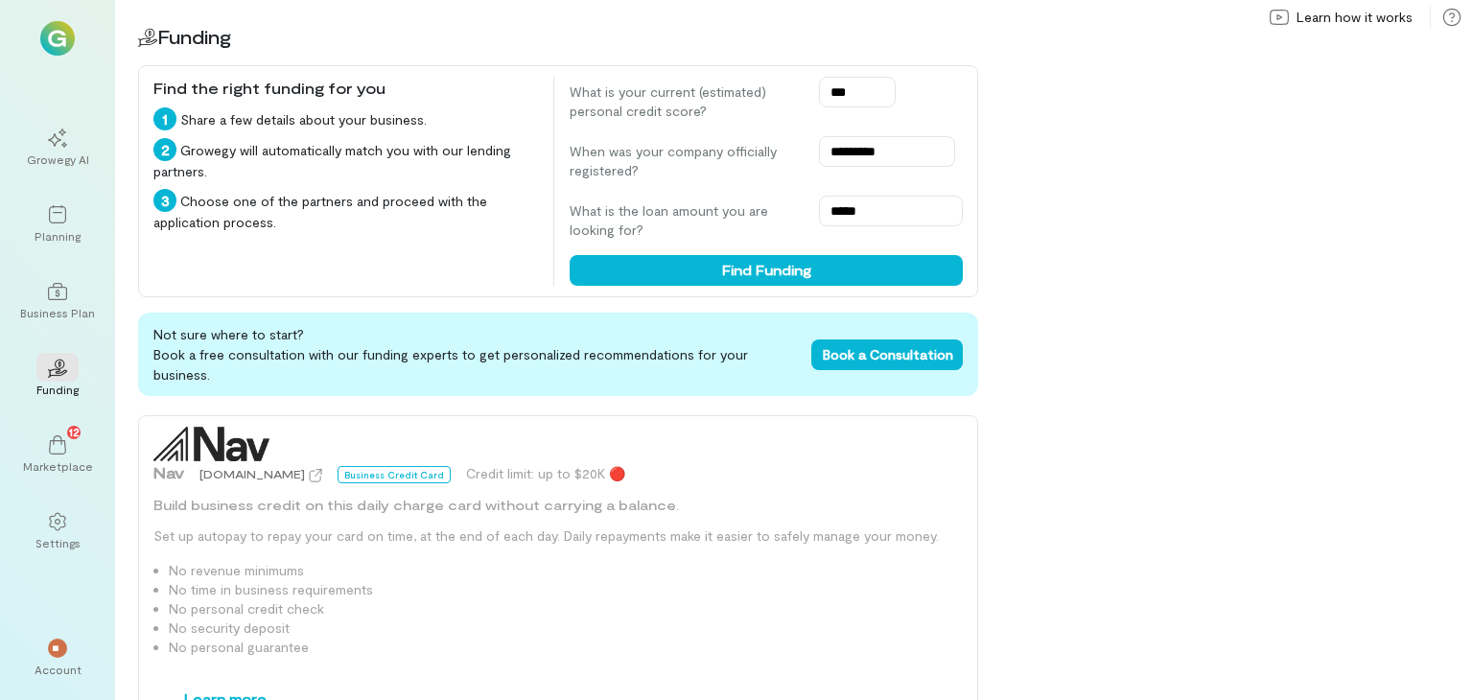
scroll to position [2143, 0]
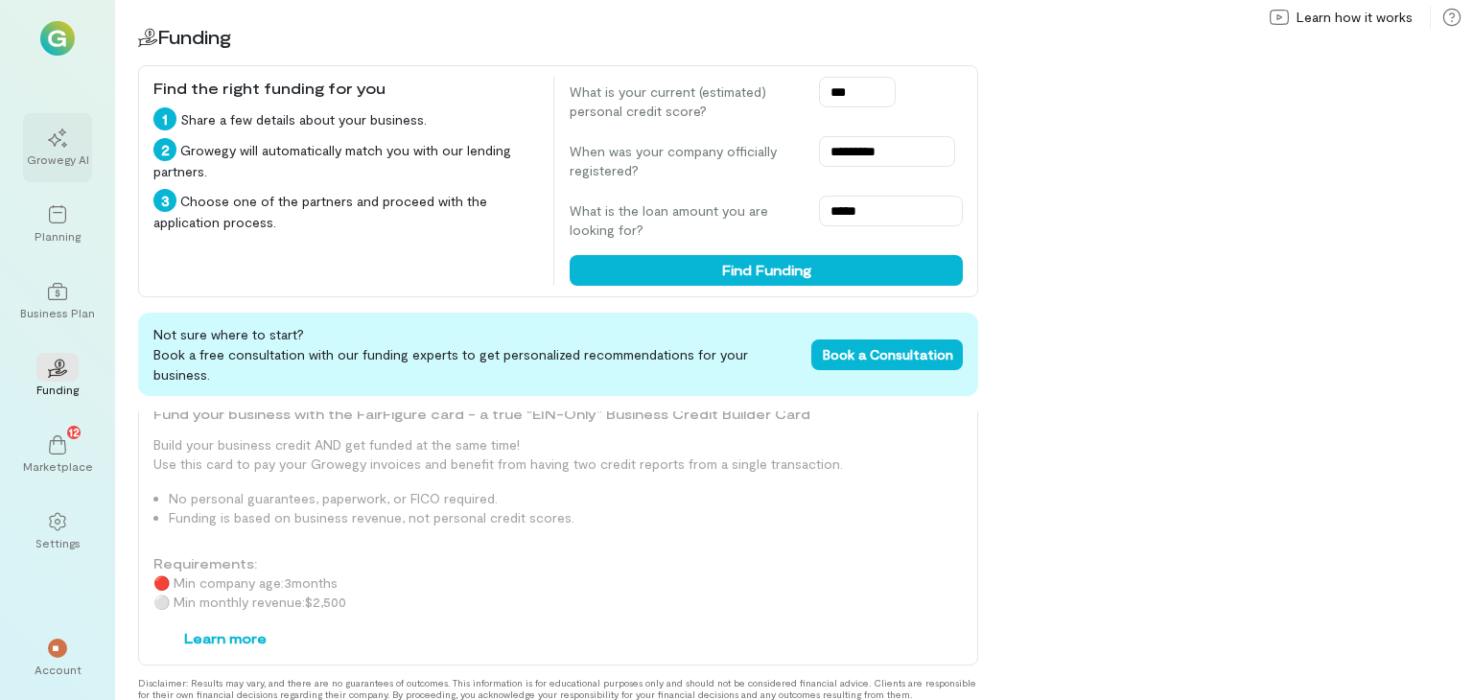
click at [50, 147] on icon at bounding box center [57, 137] width 19 height 19
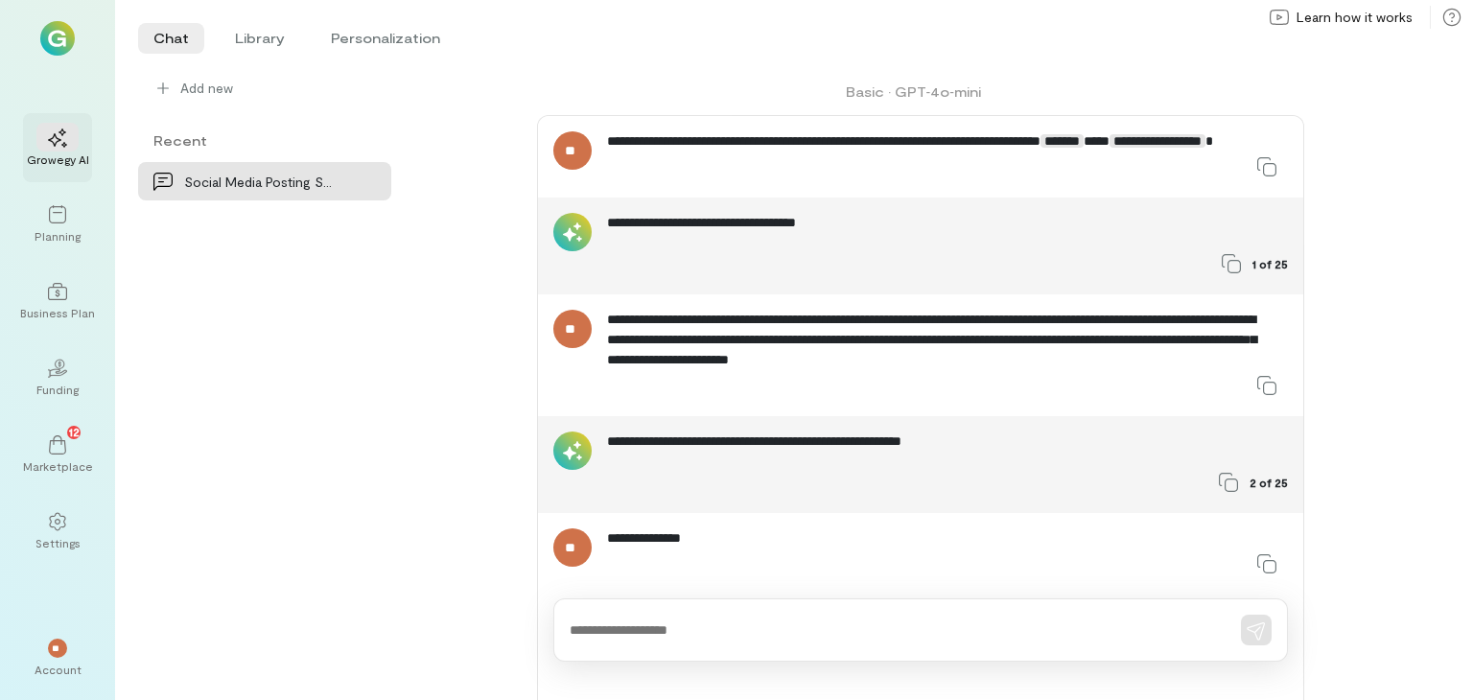
scroll to position [736, 0]
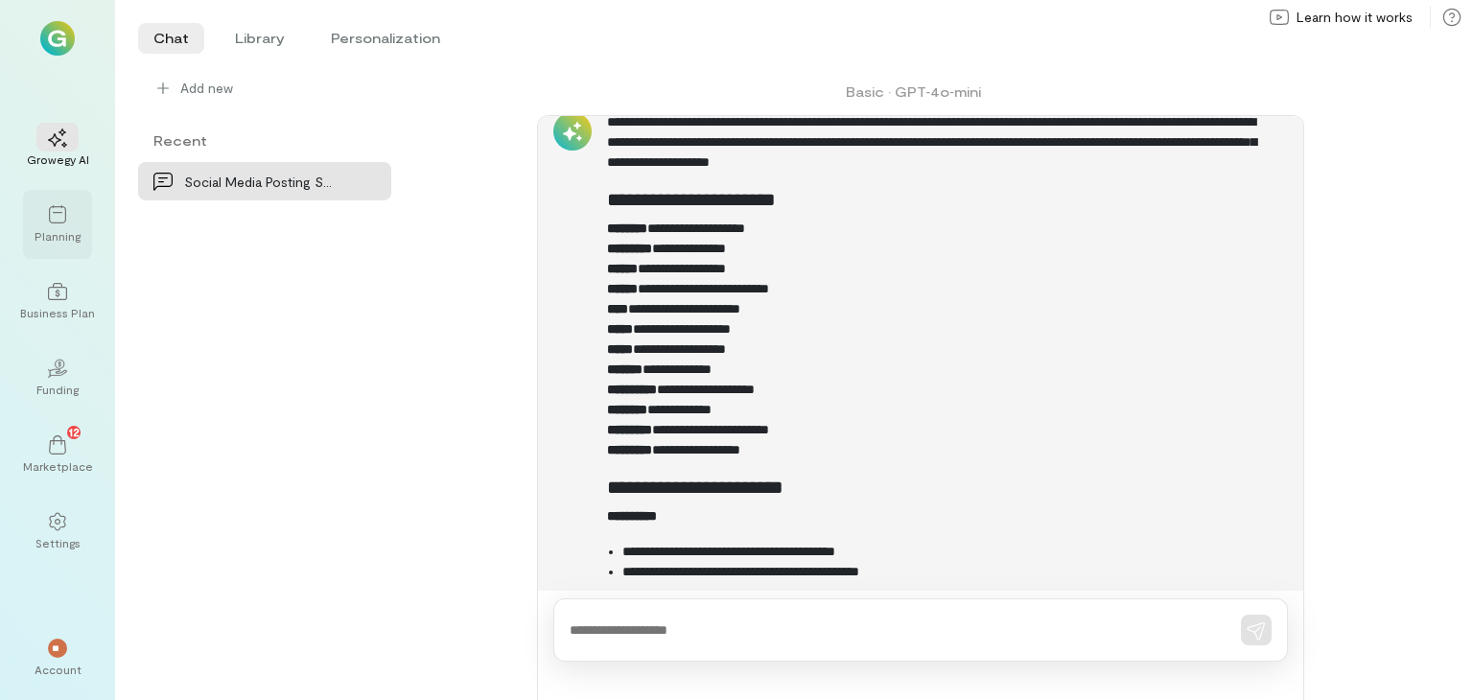
click at [53, 220] on icon at bounding box center [57, 214] width 19 height 19
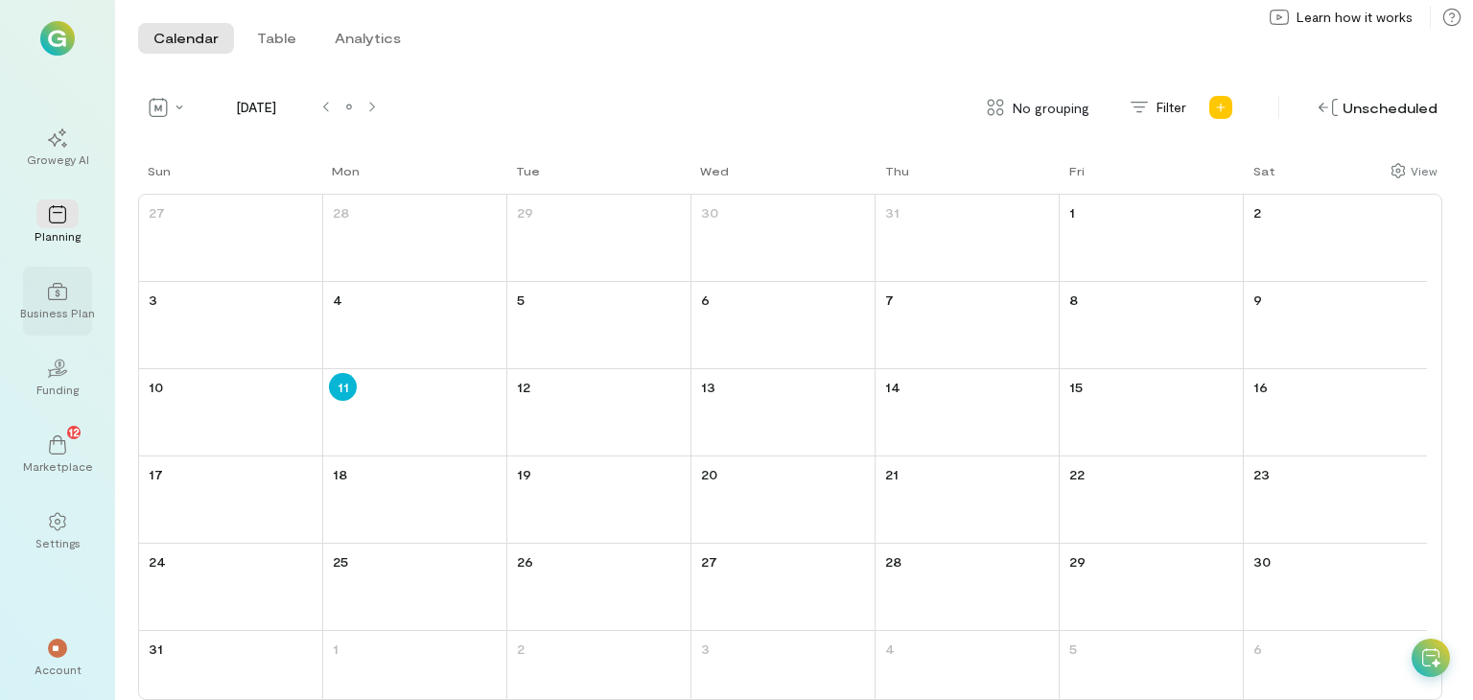
click at [58, 296] on icon at bounding box center [57, 291] width 19 height 19
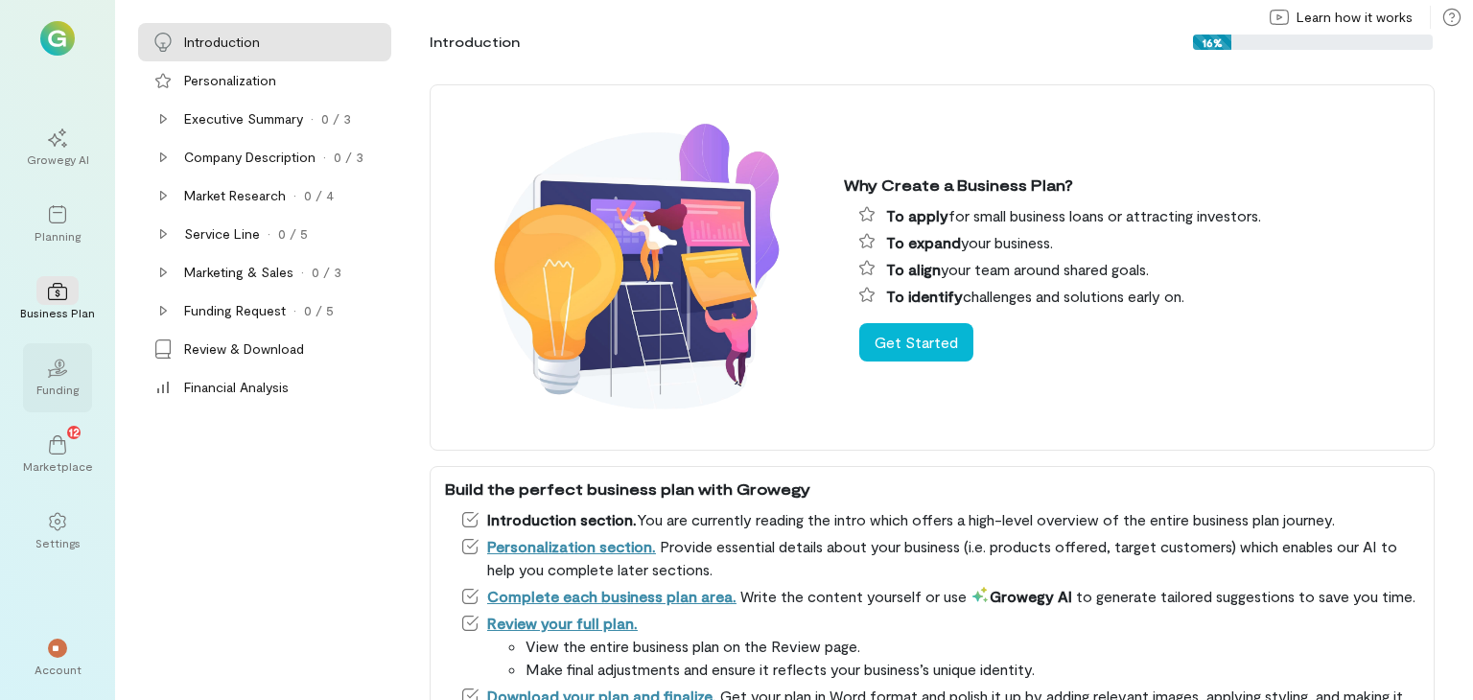
click at [57, 383] on div "Funding" at bounding box center [57, 389] width 42 height 15
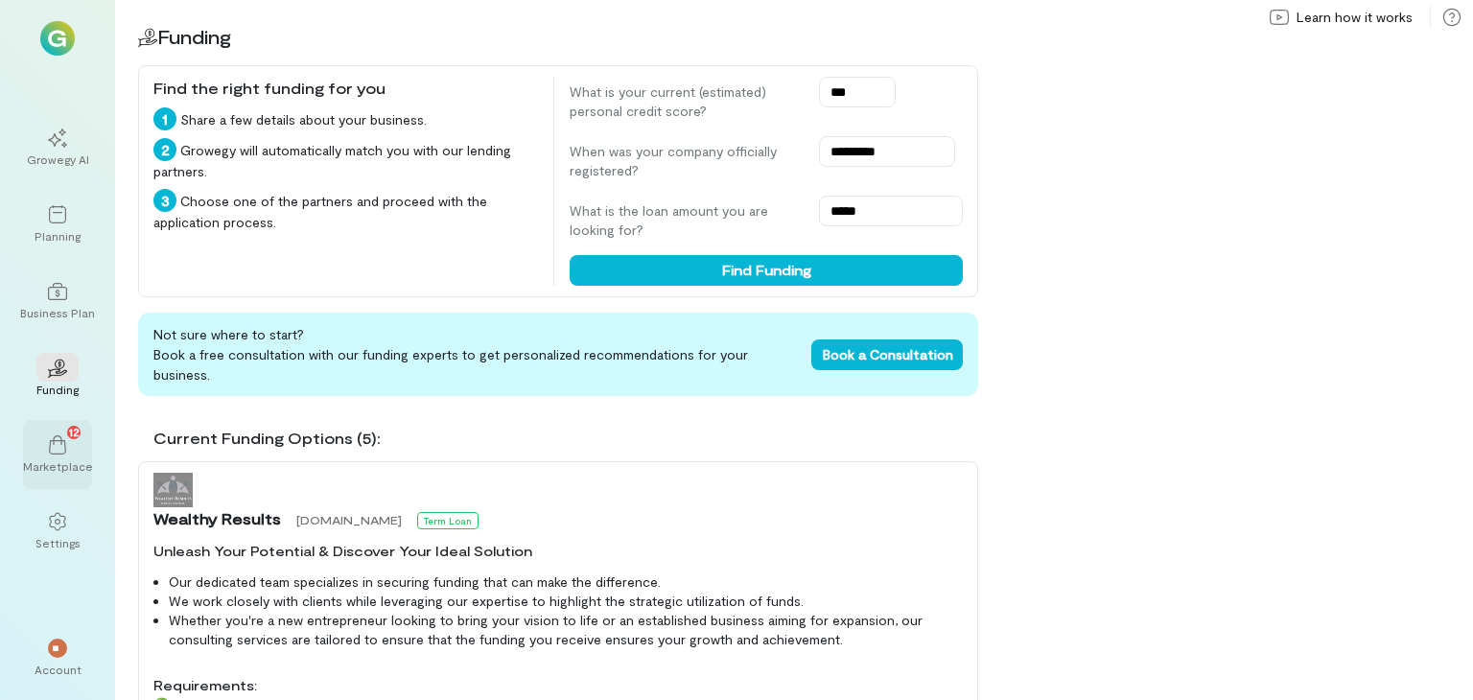
click at [55, 467] on div "Marketplace" at bounding box center [58, 465] width 70 height 15
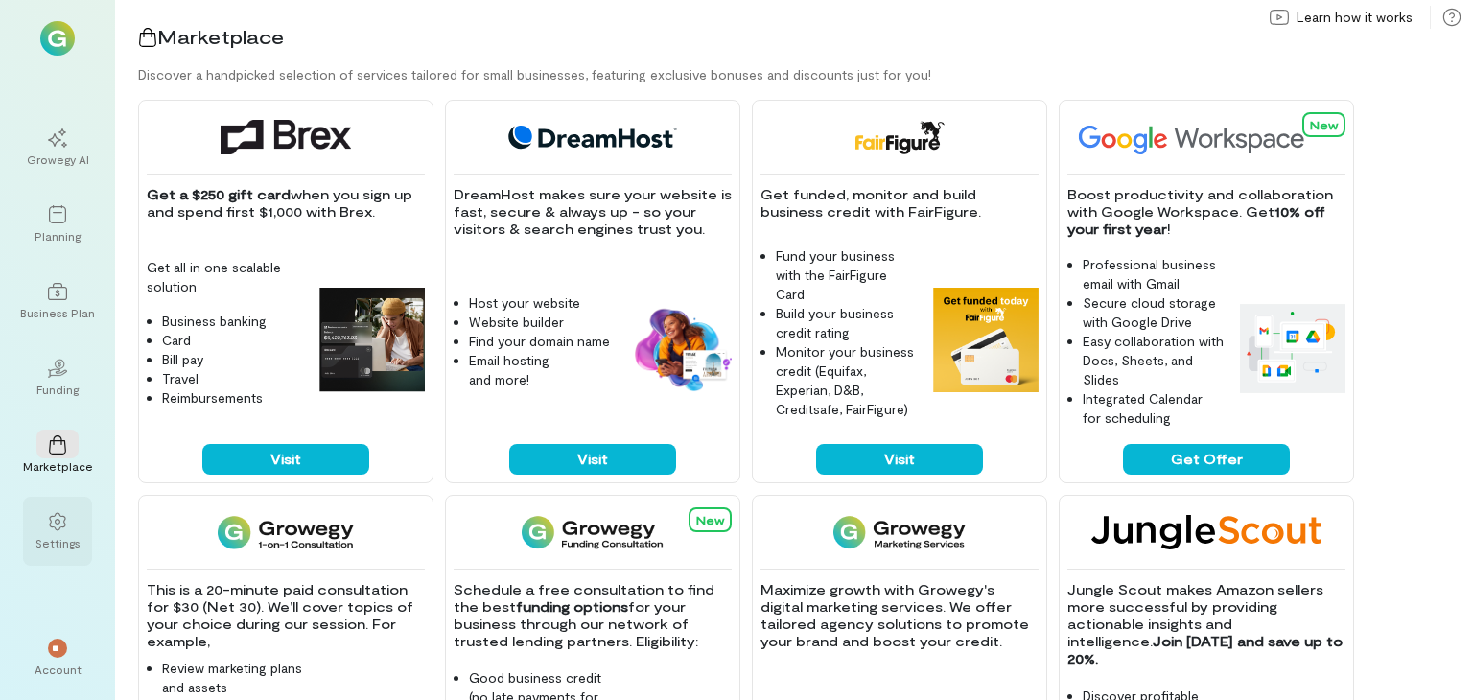
click at [57, 511] on div at bounding box center [57, 520] width 42 height 29
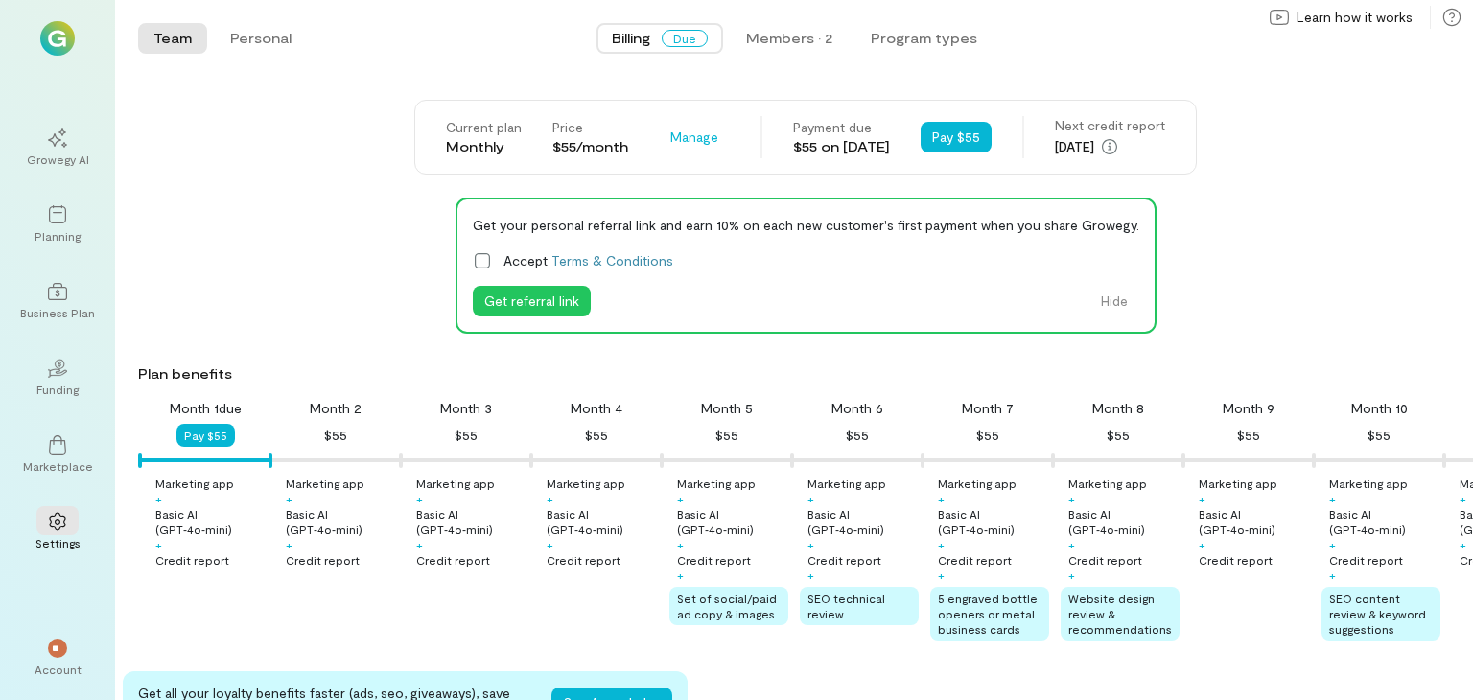
click at [477, 259] on icon at bounding box center [482, 260] width 19 height 19
